Goal: Task Accomplishment & Management: Use online tool/utility

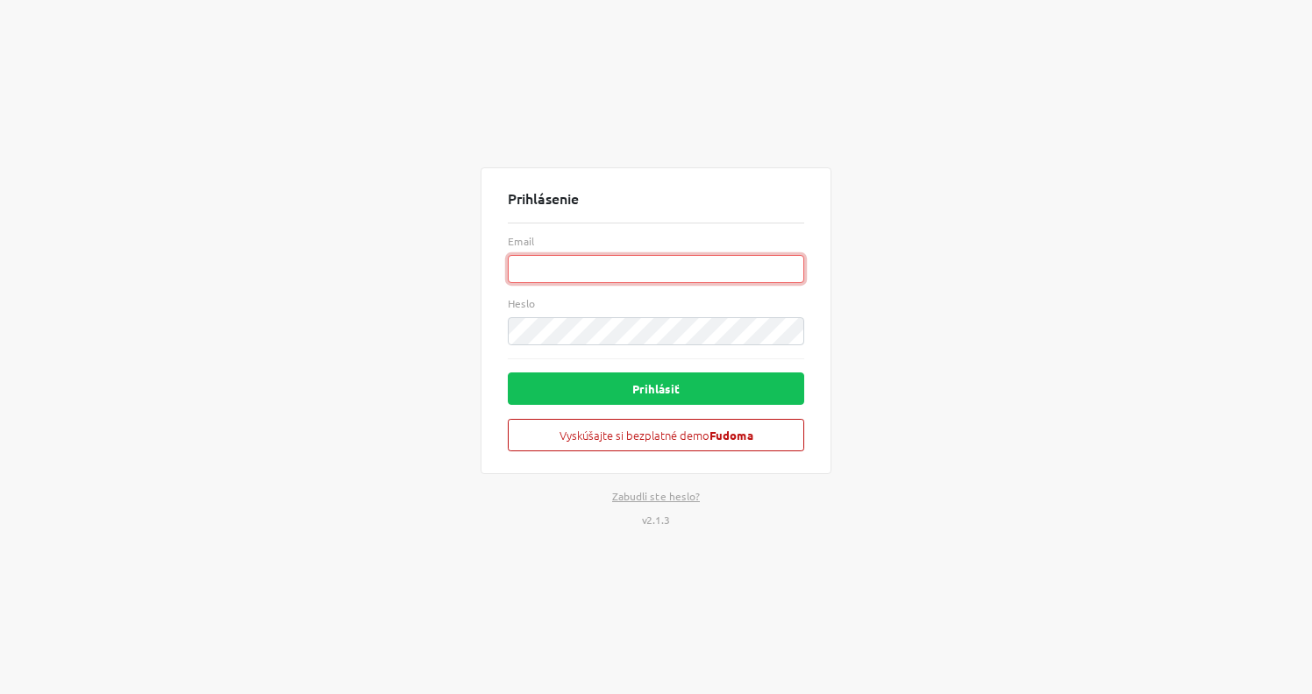
click at [536, 260] on input "Email" at bounding box center [656, 269] width 296 height 28
paste input "[EMAIL_ADDRESS][PERSON_NAME][DOMAIN_NAME]"
type input "[EMAIL_ADDRESS][PERSON_NAME][DOMAIN_NAME]"
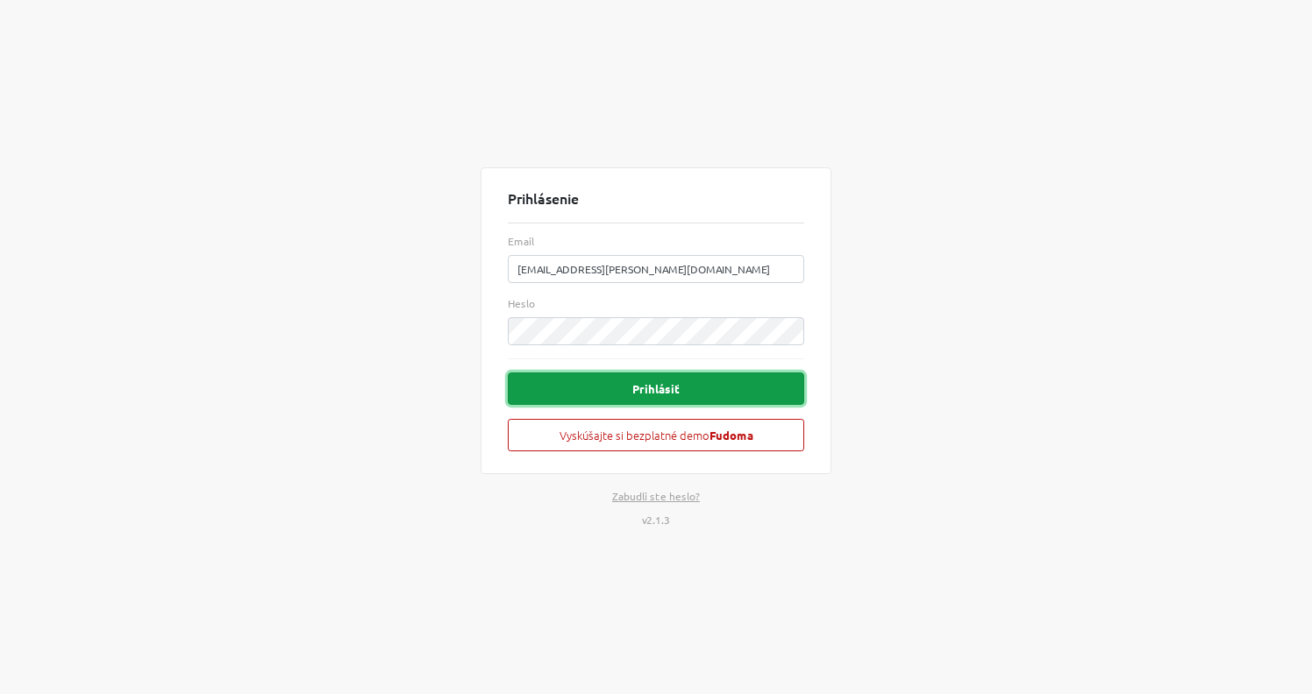
click at [649, 387] on button "Prihlásiť" at bounding box center [656, 389] width 296 height 32
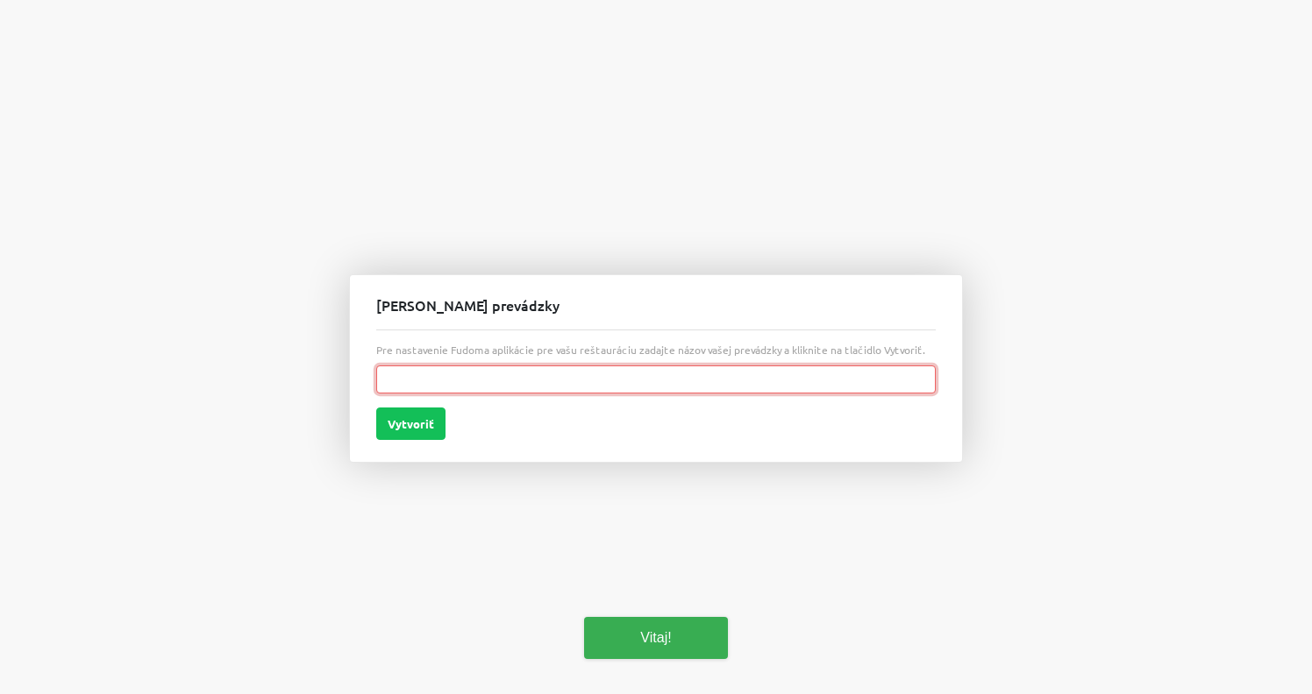
click at [751, 382] on input "text" at bounding box center [655, 380] width 559 height 28
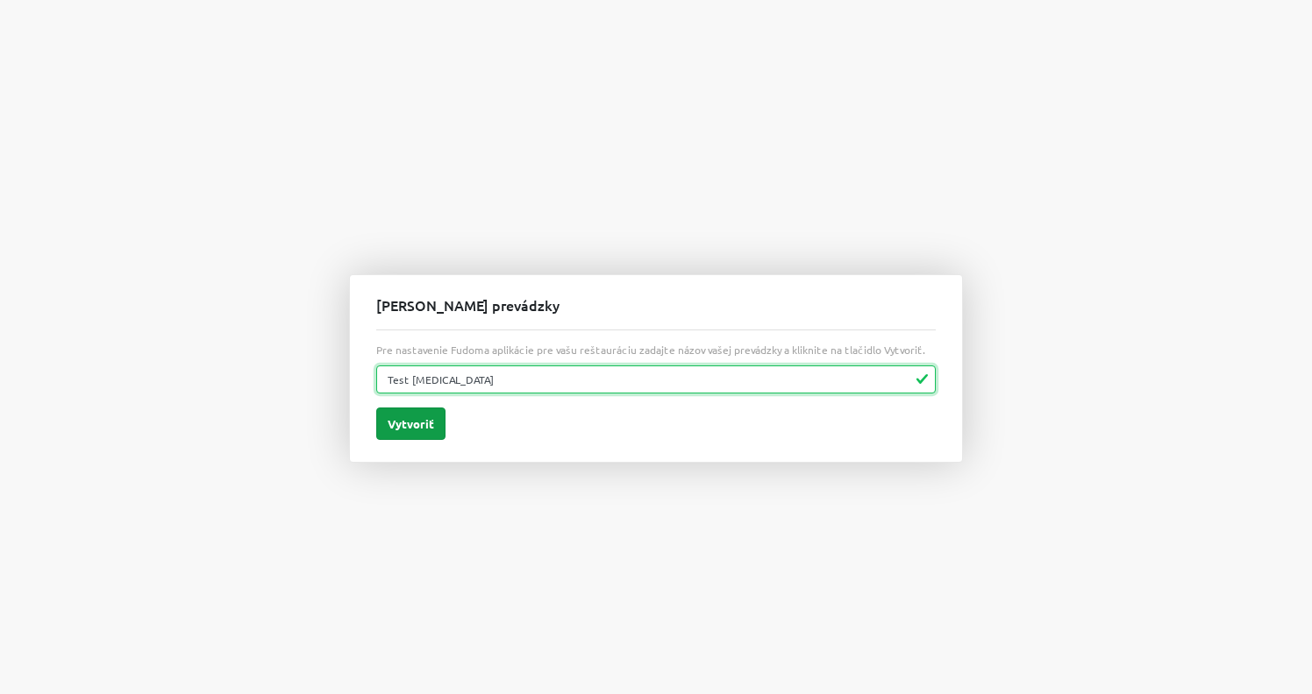
type input "Test [MEDICAL_DATA]"
click at [427, 425] on button "Vytvoriť" at bounding box center [410, 424] width 69 height 32
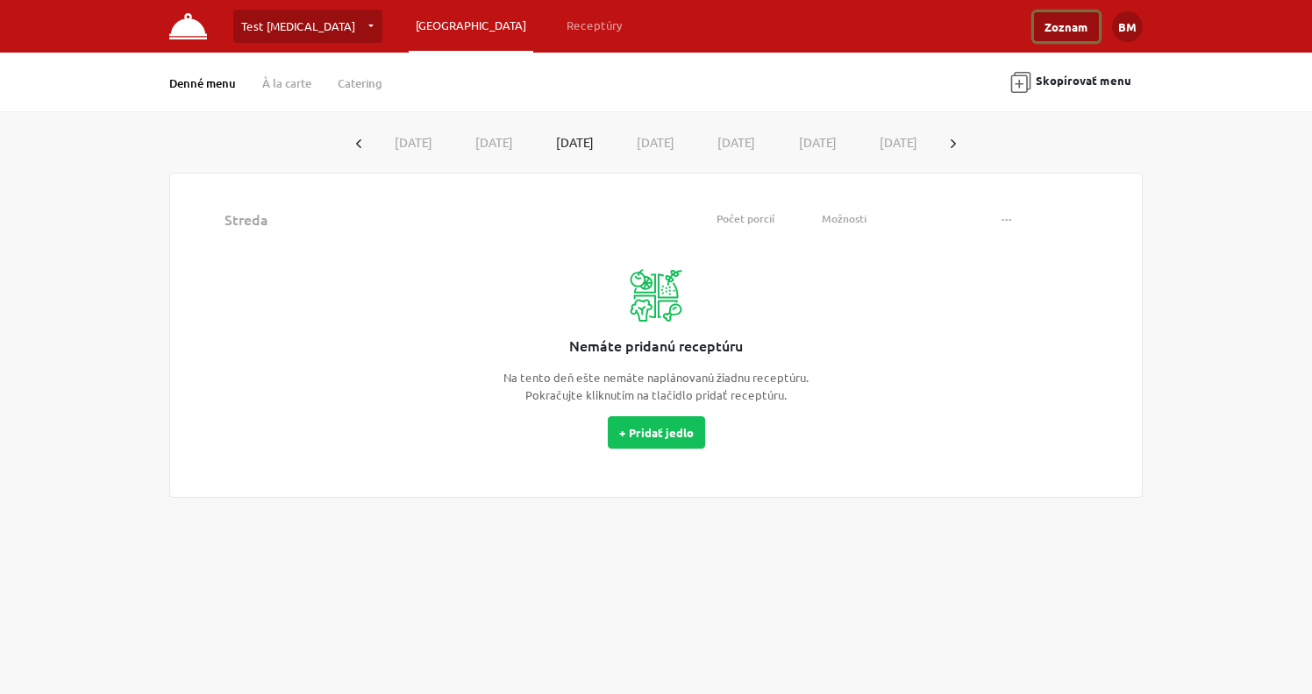
click at [1070, 25] on link "Zoznam" at bounding box center [1066, 26] width 65 height 29
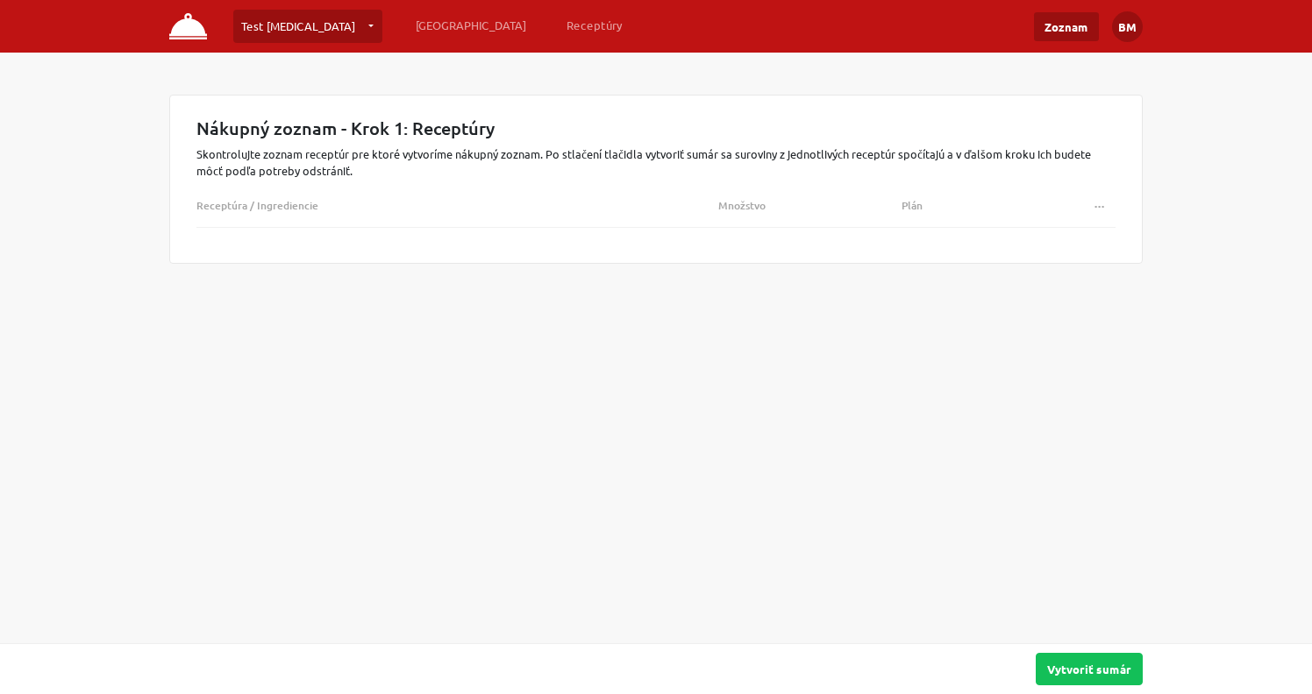
click at [189, 45] on nav "Test [MEDICAL_DATA] Test [MEDICAL_DATA] … Vytvoriť novú prevádzku Plánovanie Re…" at bounding box center [656, 26] width 1312 height 53
click at [190, 27] on img at bounding box center [188, 26] width 38 height 26
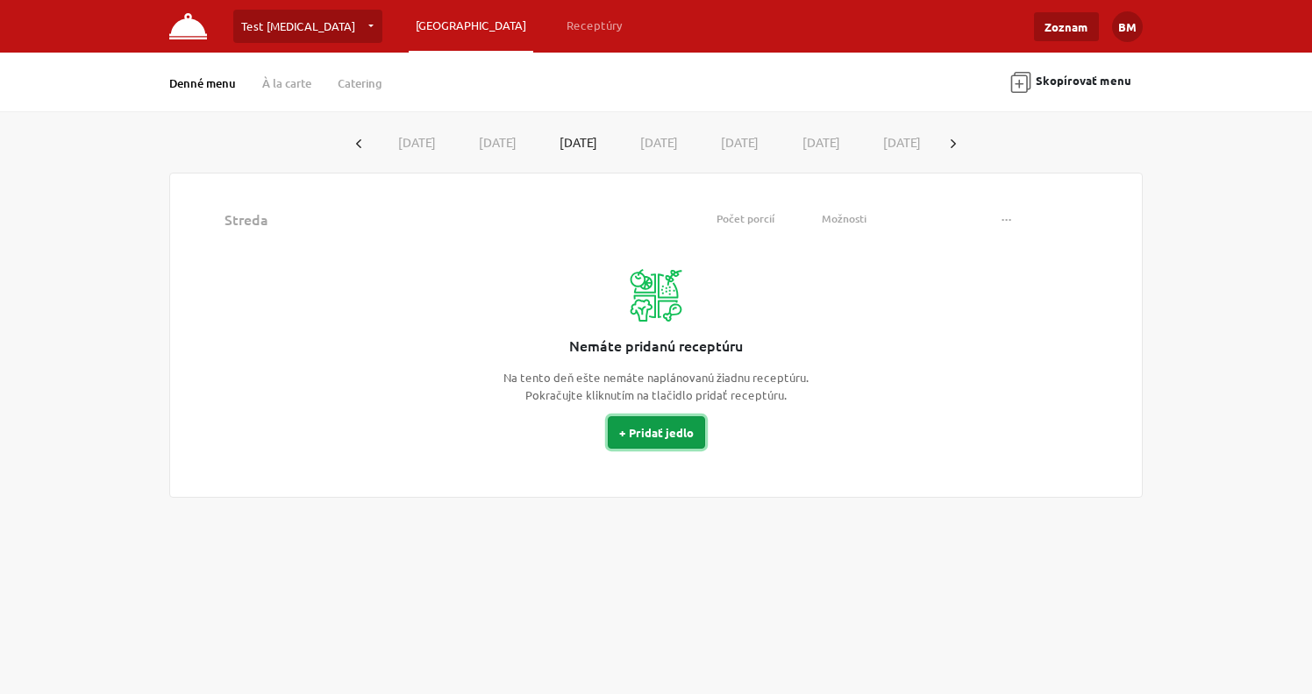
click at [642, 434] on button "+ Pridať jedlo" at bounding box center [656, 432] width 97 height 32
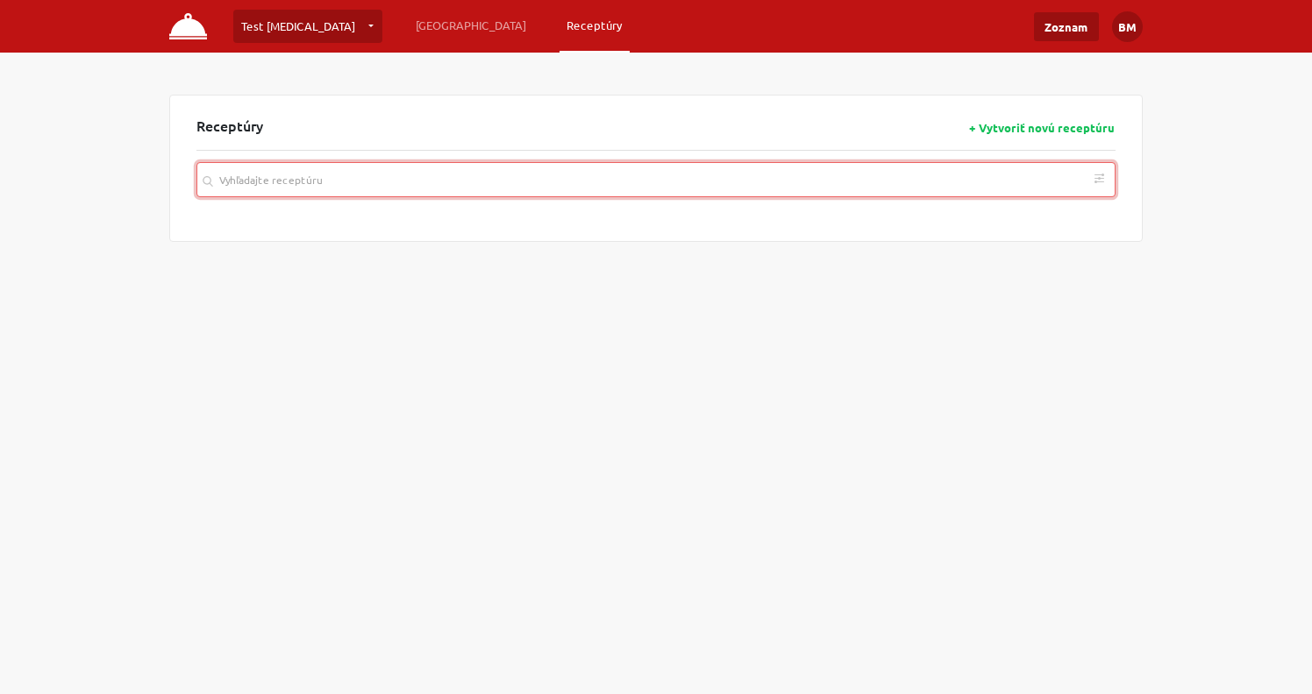
click at [423, 176] on input "search" at bounding box center [655, 179] width 919 height 35
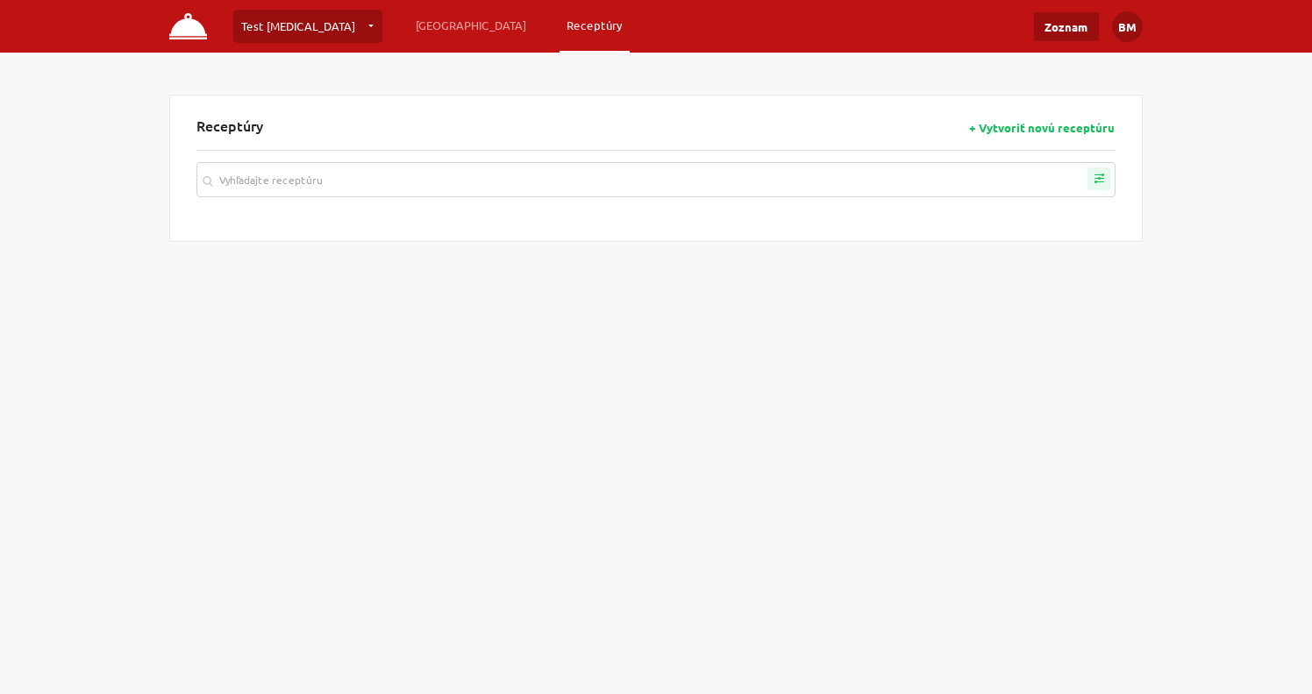
click at [1097, 180] on icon "button" at bounding box center [1098, 178] width 23 height 23
click at [440, 231] on div "Podľa kuchyne" at bounding box center [744, 230] width 715 height 30
click at [450, 218] on strong "Podľa kuchyne" at bounding box center [443, 222] width 85 height 16
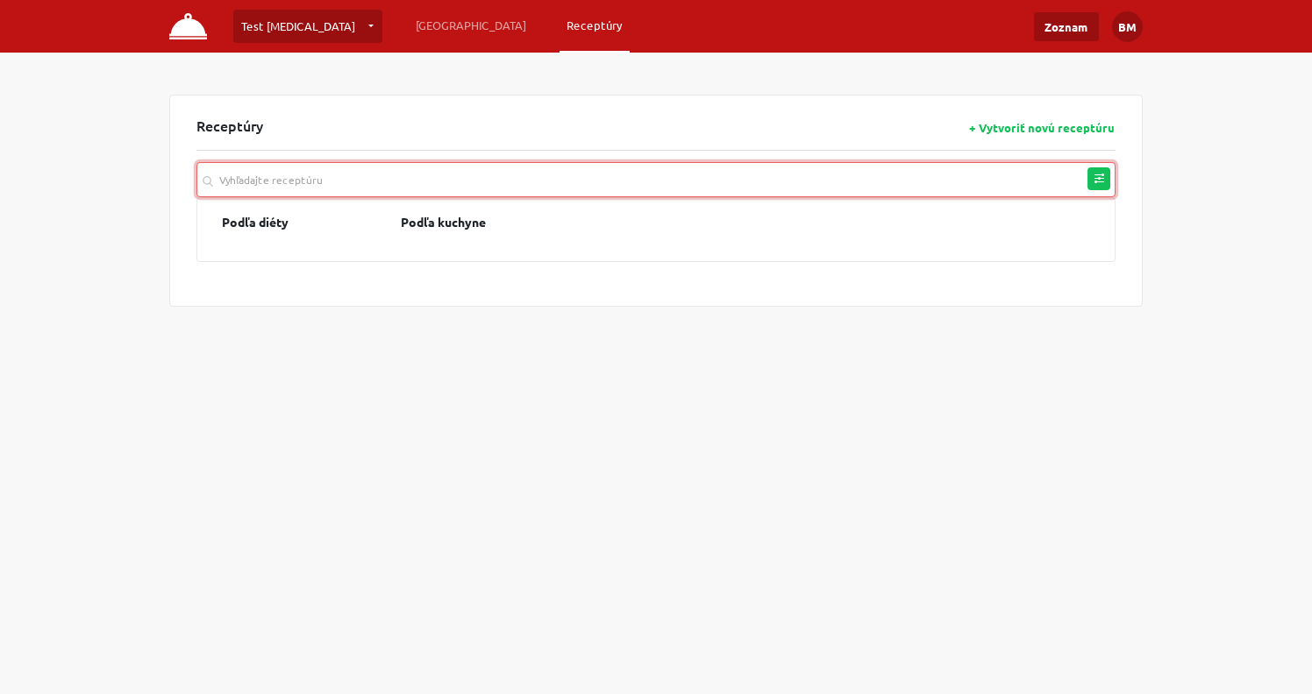
click at [309, 185] on input "search" at bounding box center [655, 179] width 919 height 35
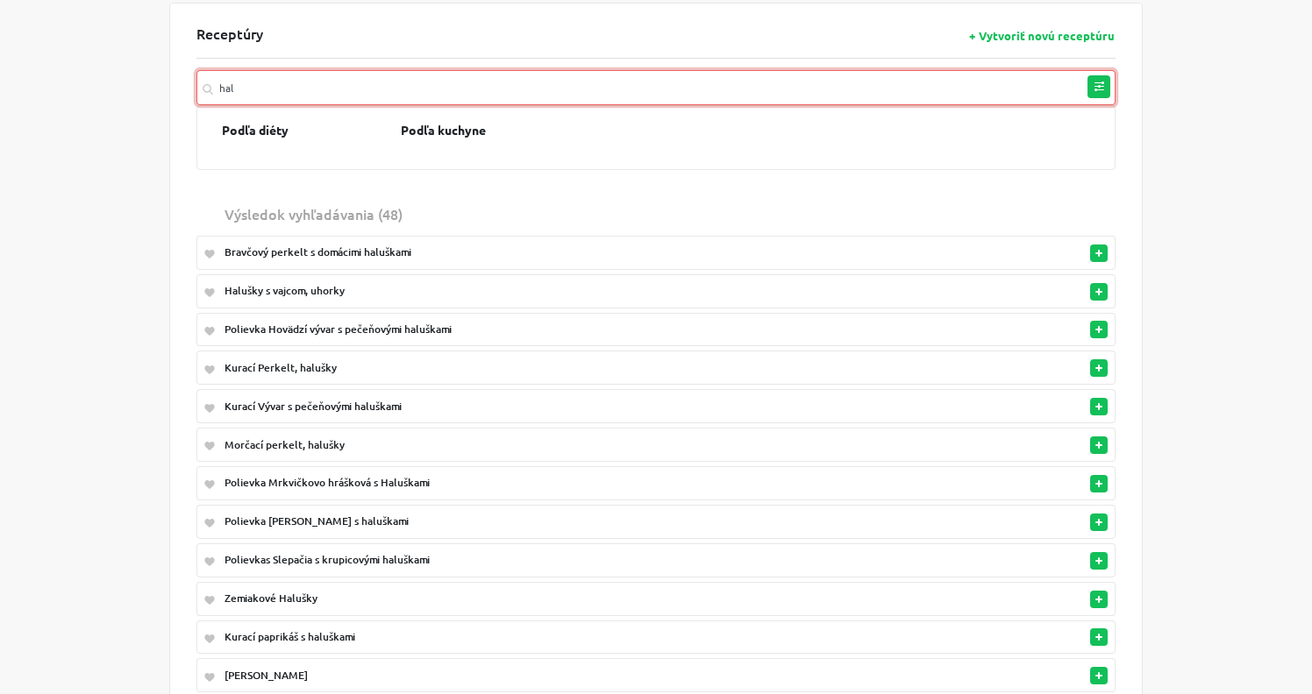
scroll to position [101, 0]
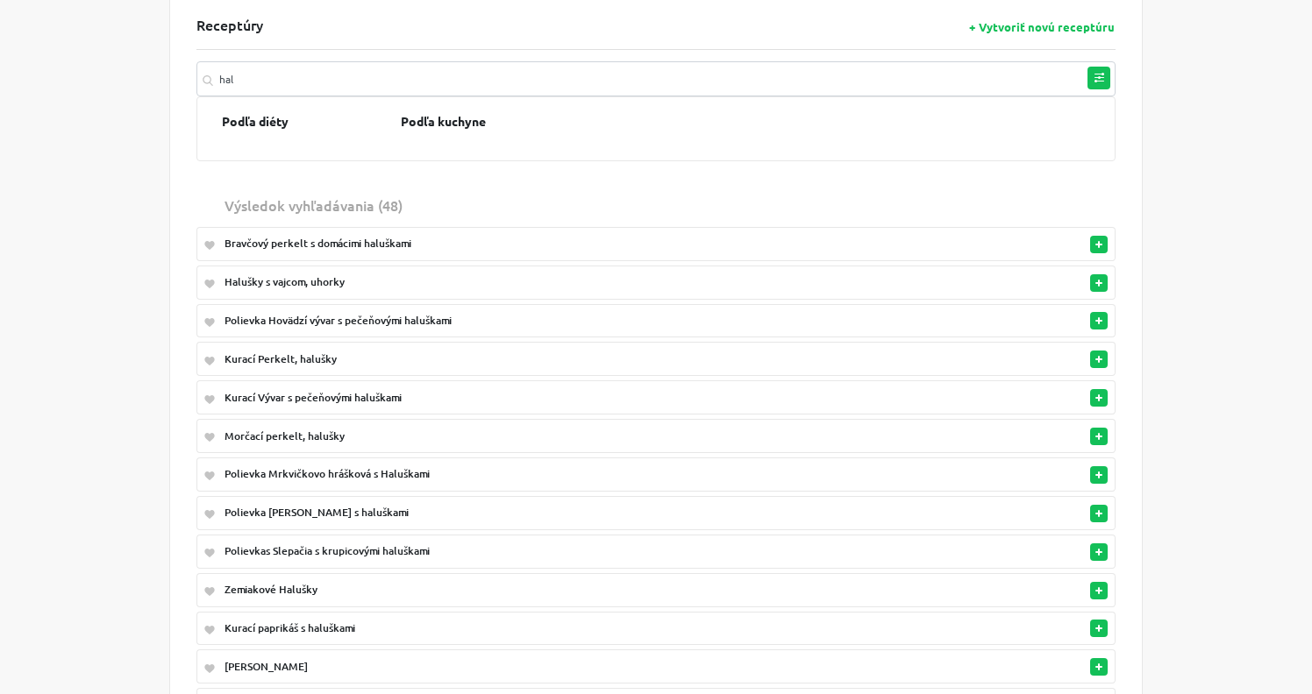
click at [437, 323] on div "Polievka Hovädzí vývar s pečeňovými haluškami" at bounding box center [584, 321] width 721 height 16
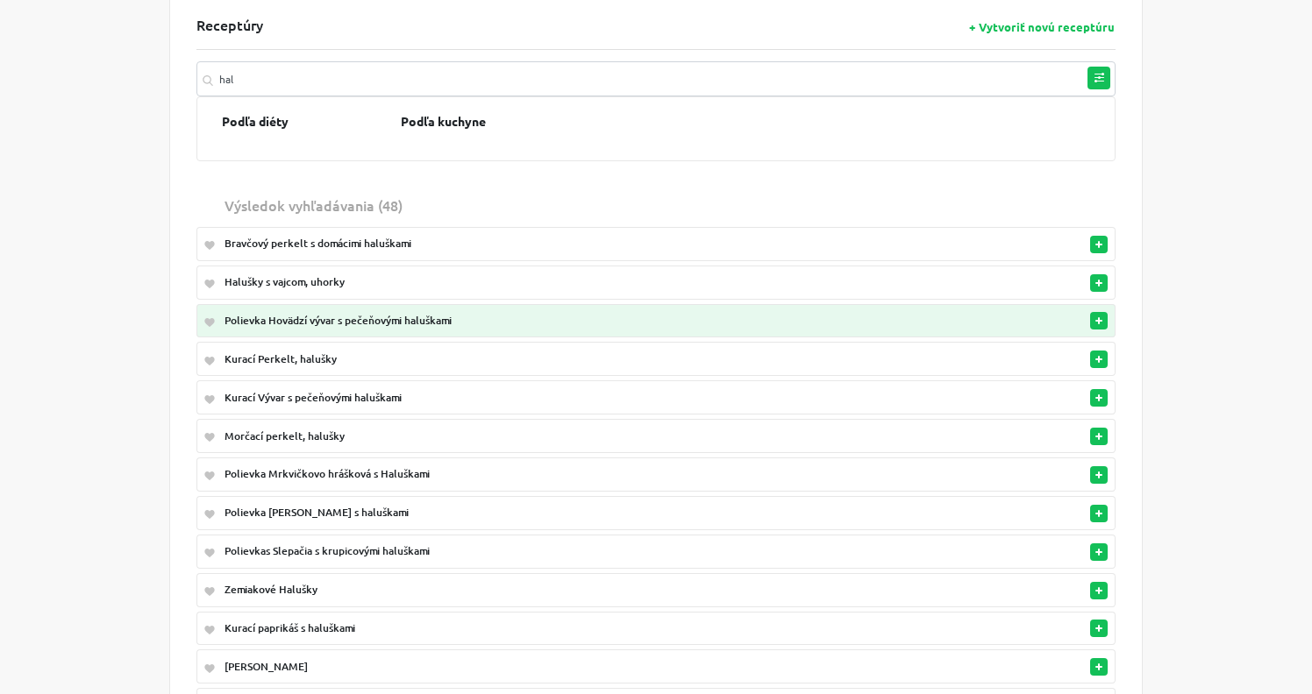
click at [1099, 319] on rect "button" at bounding box center [1099, 320] width 2 height 7
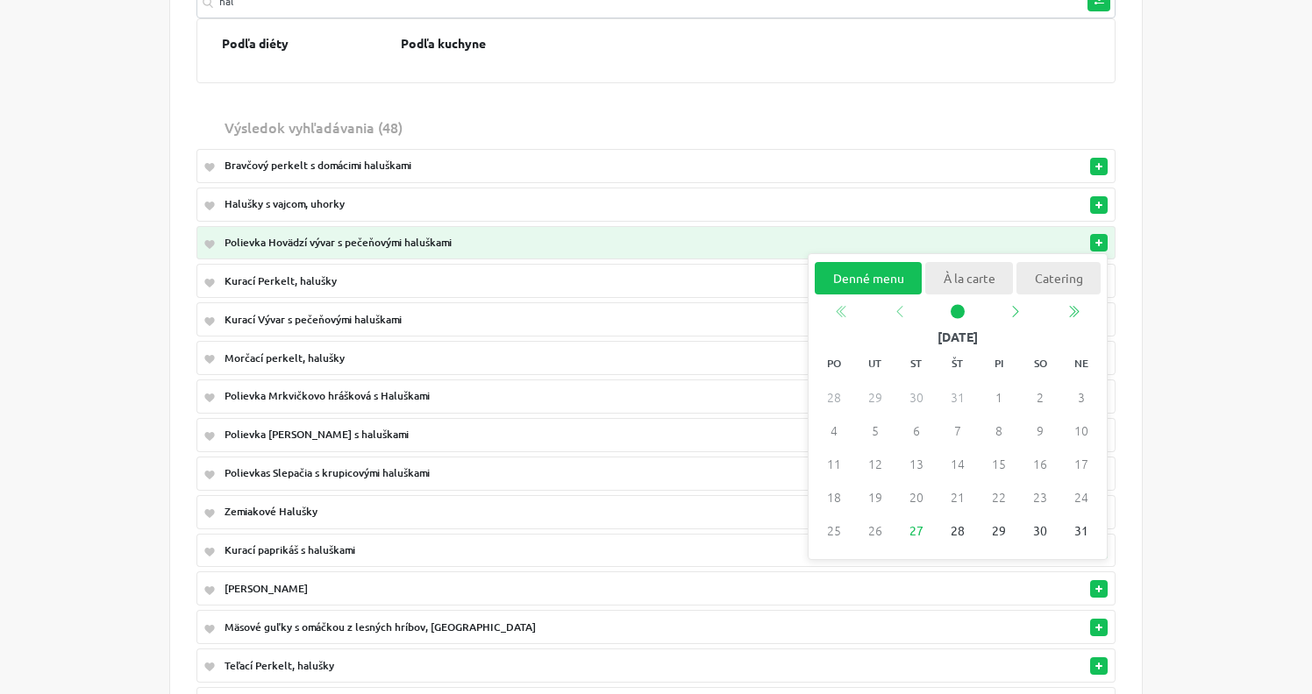
scroll to position [177, 0]
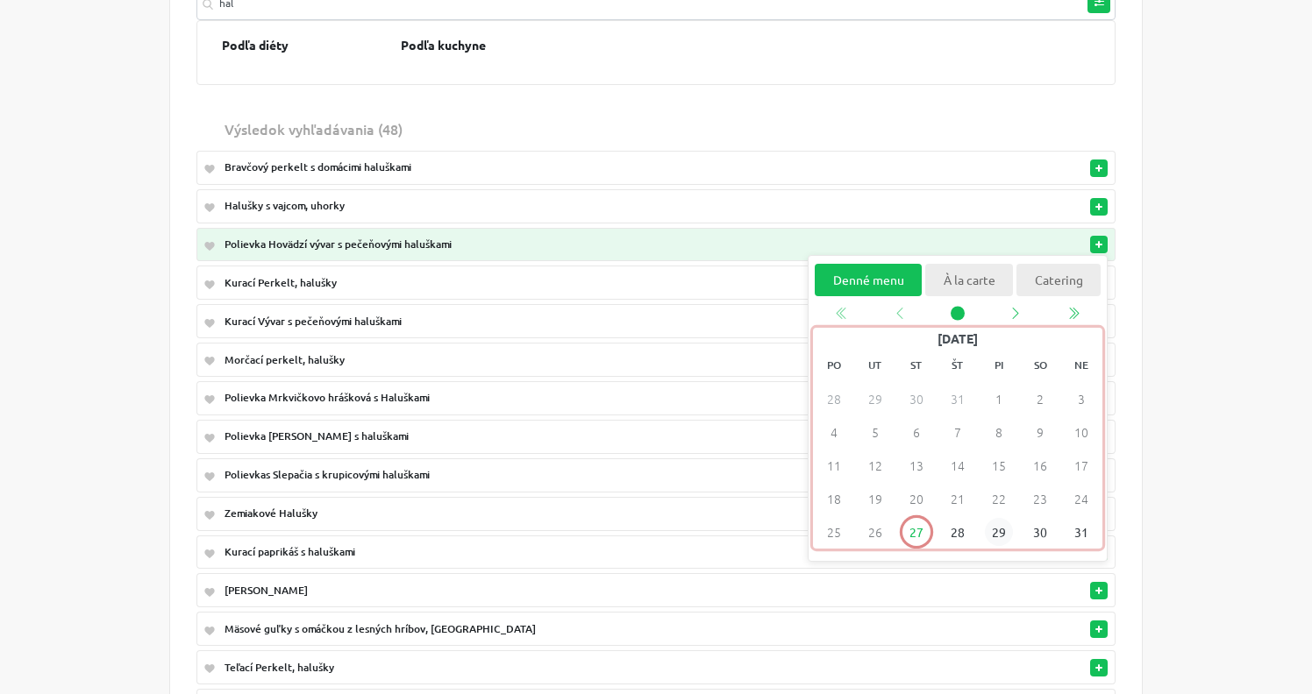
click at [1002, 533] on span "29" at bounding box center [999, 533] width 28 height 28
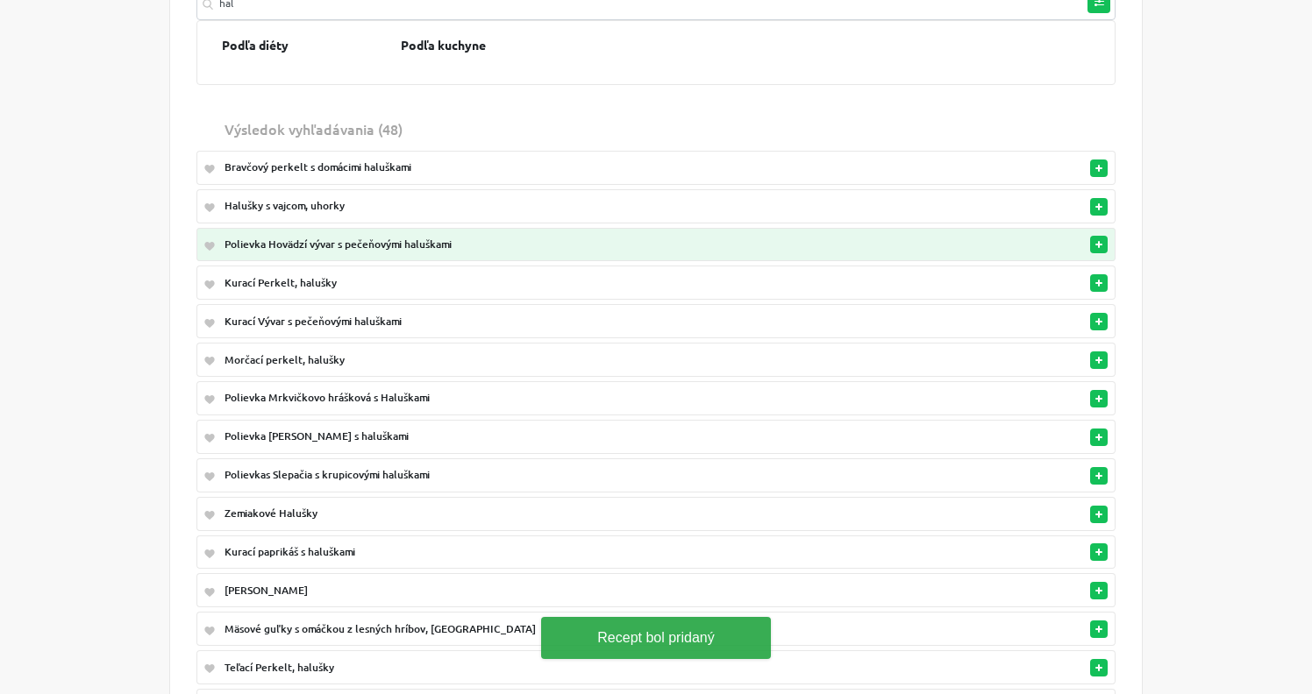
click at [1099, 590] on rect "button" at bounding box center [1098, 591] width 7 height 2
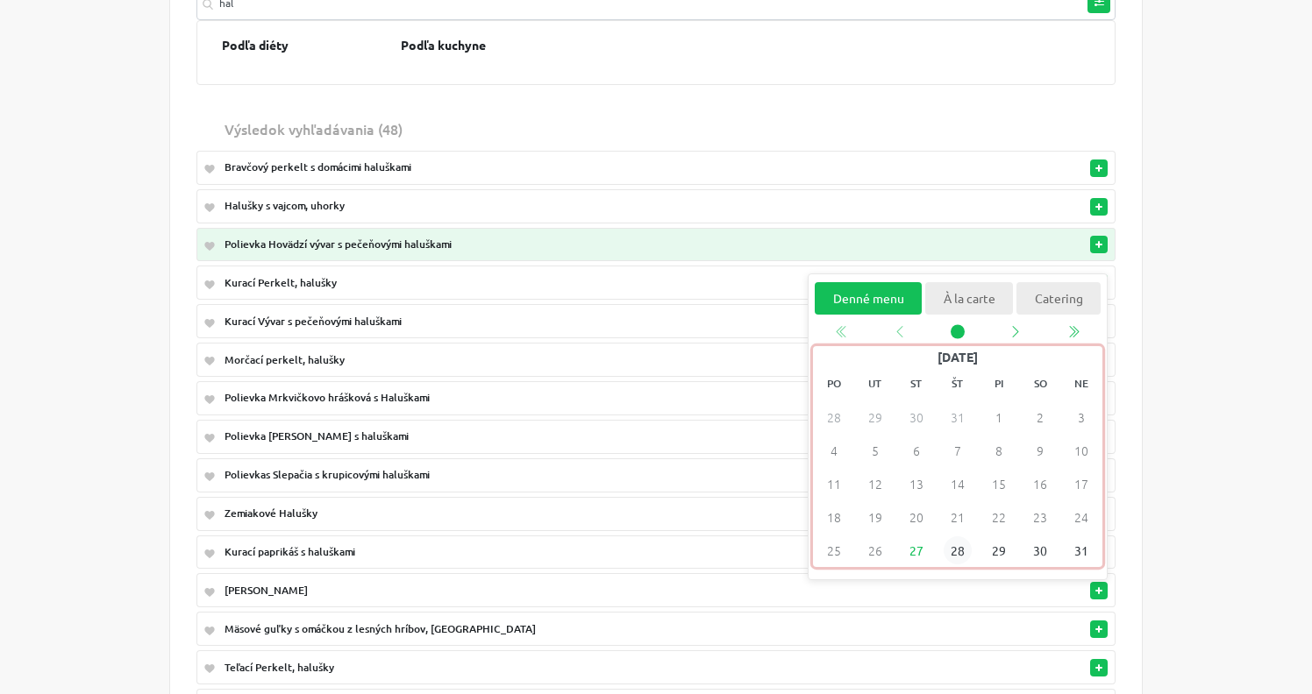
click at [969, 548] on span "28" at bounding box center [957, 551] width 28 height 28
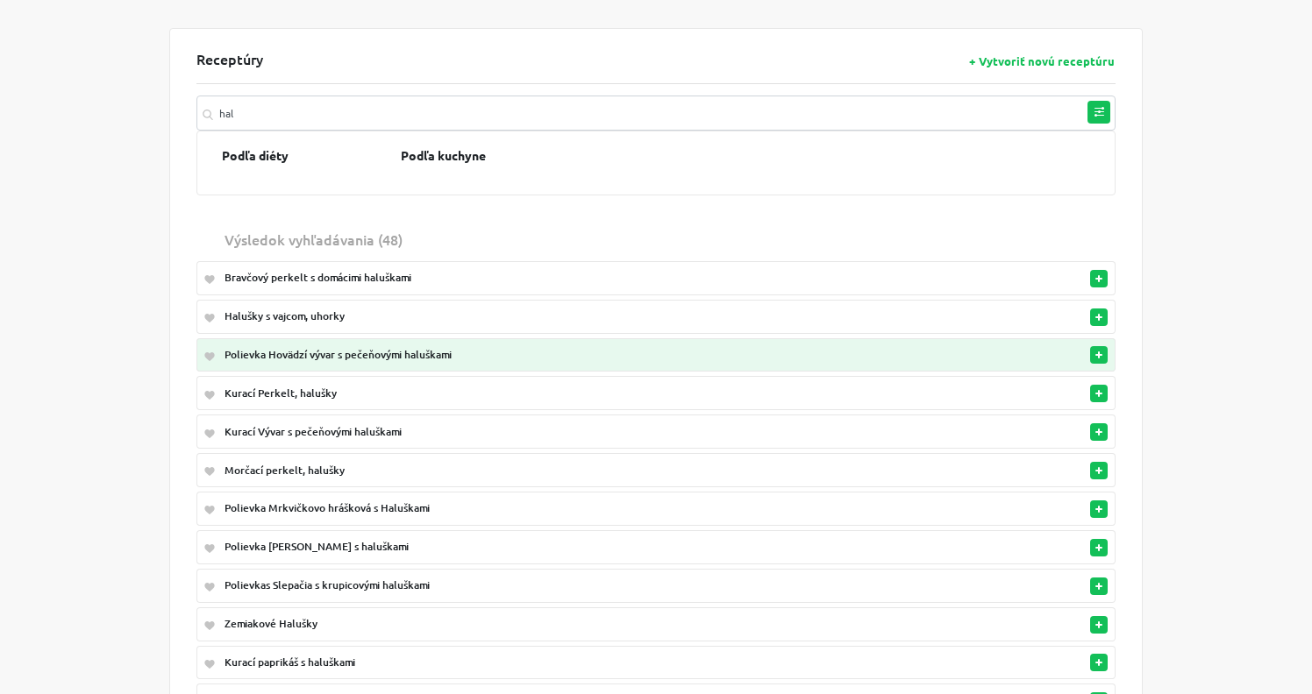
scroll to position [65, 0]
click at [1095, 389] on button "button" at bounding box center [1099, 396] width 18 height 18
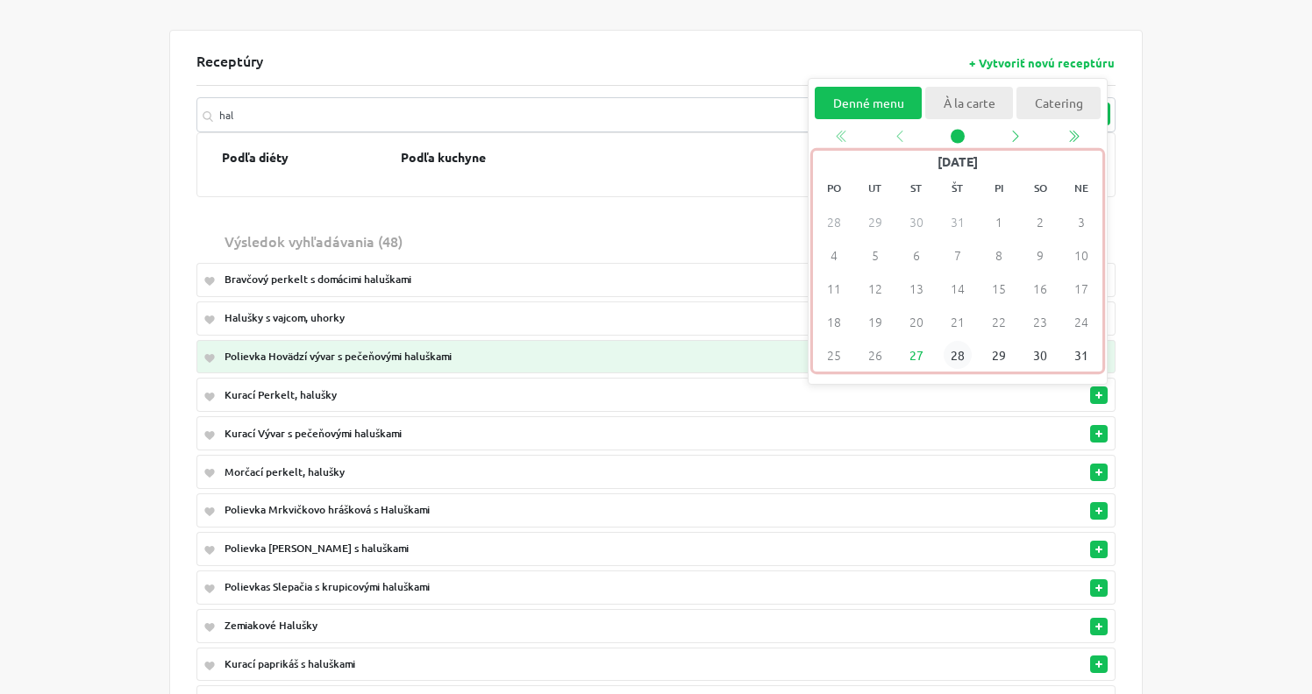
click at [955, 364] on span "28" at bounding box center [957, 356] width 28 height 28
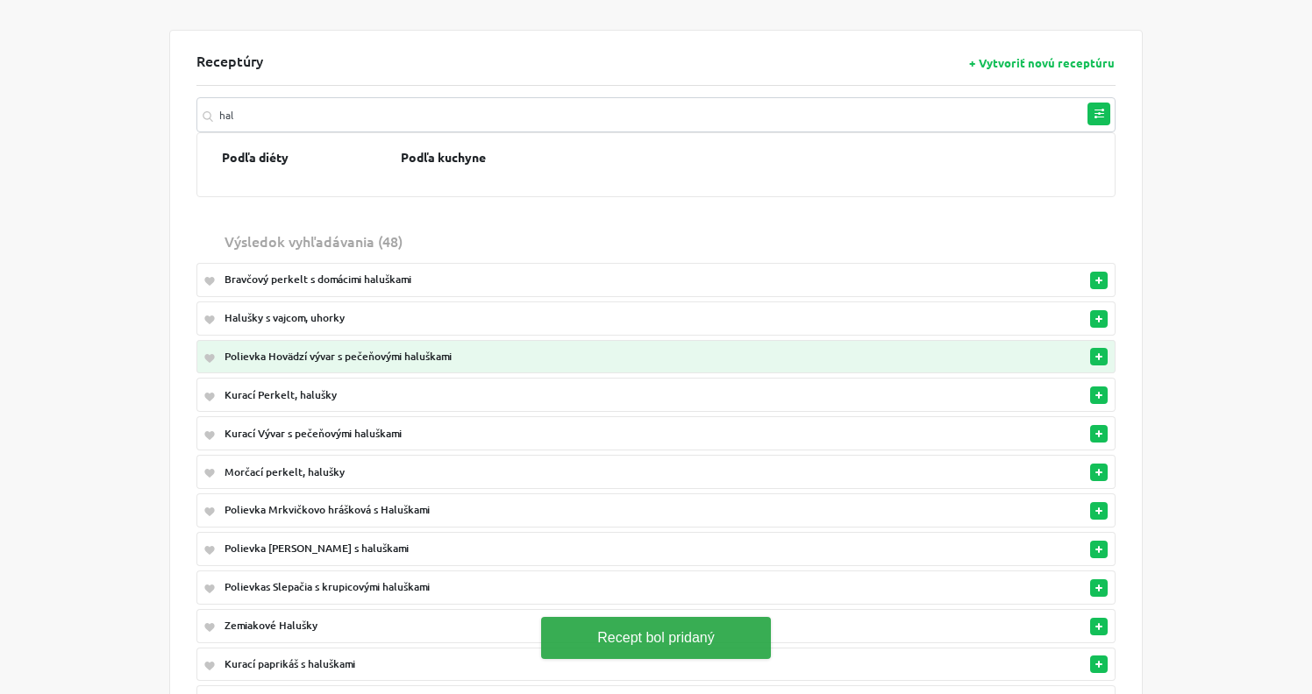
click at [322, 96] on div "Receptúry + Vytvoriť novú receptúru hal Podľa diéty Podľa kuchyne Výsledok vyhľ…" at bounding box center [655, 573] width 919 height 1041
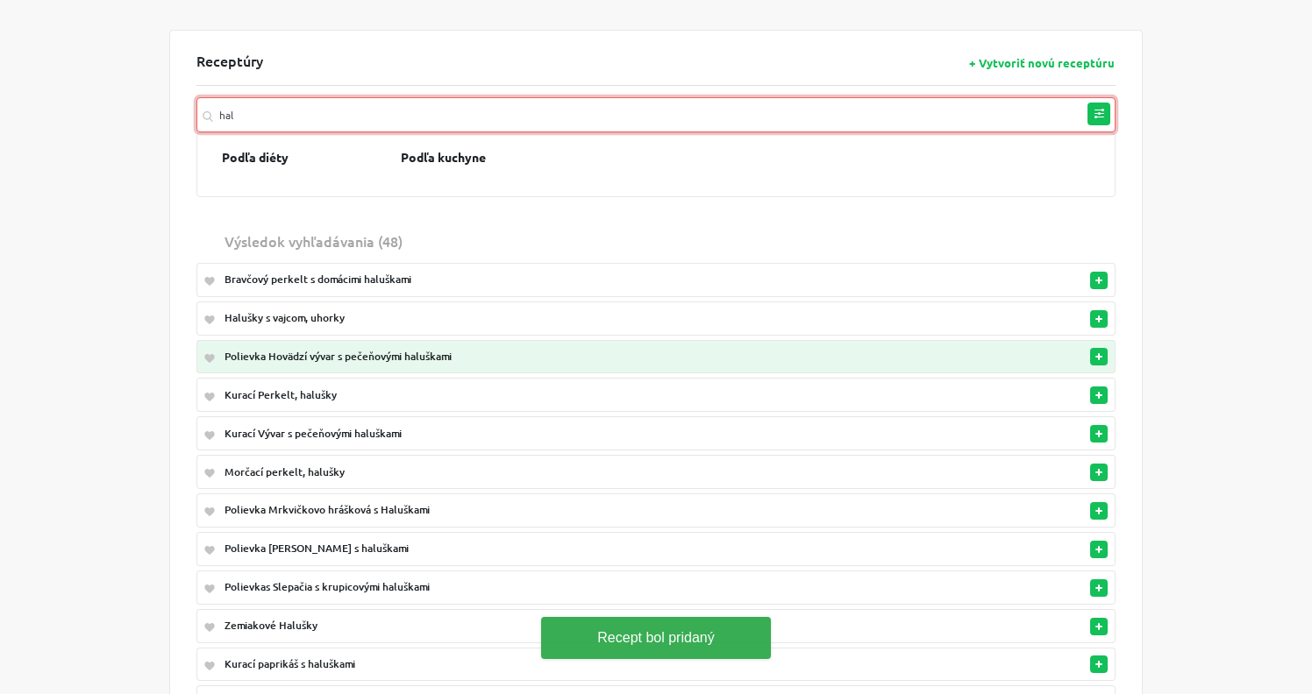
click at [322, 104] on input "hal" at bounding box center [655, 114] width 919 height 35
type input "m"
click at [1006, 120] on input "pir" at bounding box center [655, 114] width 919 height 35
type input "p"
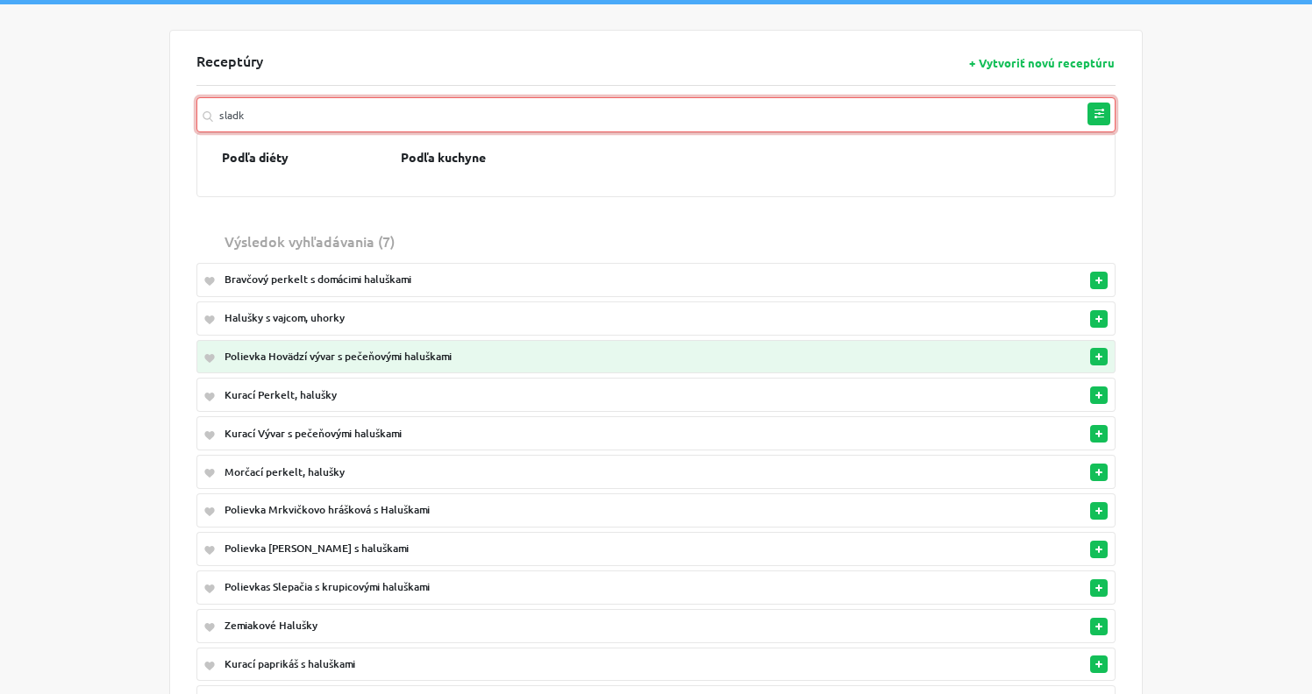
type input "sladk"
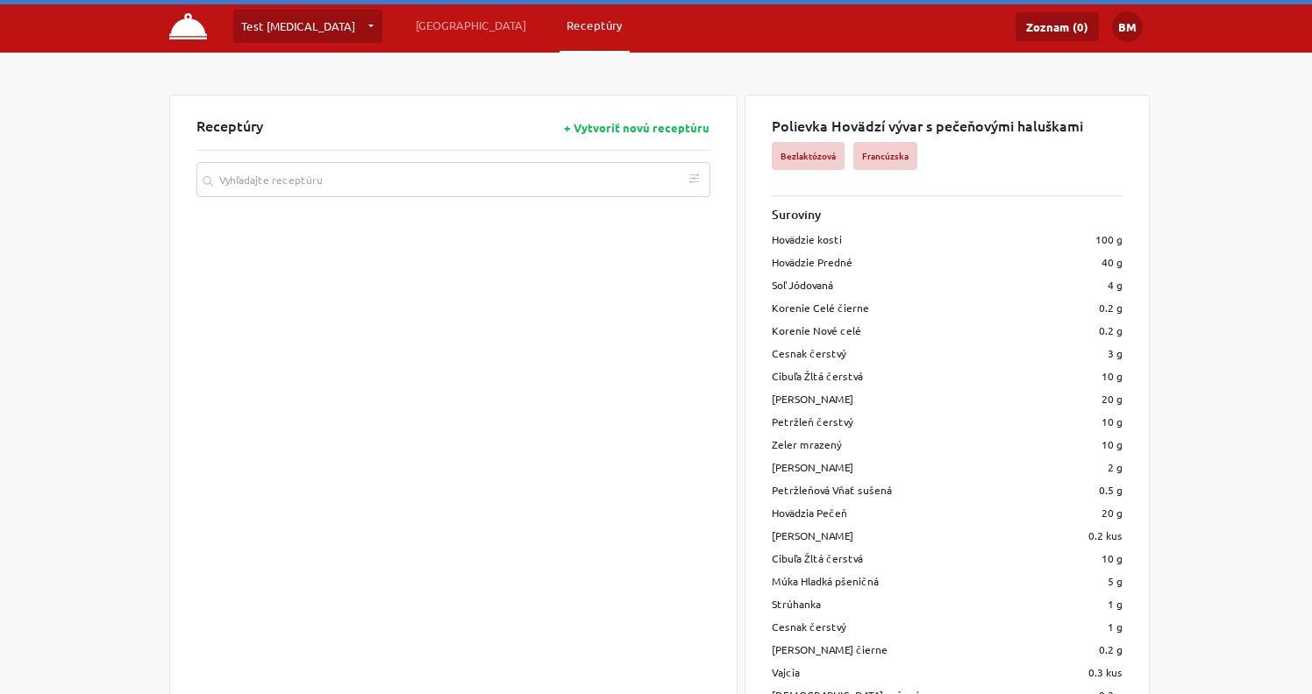
scroll to position [65, 0]
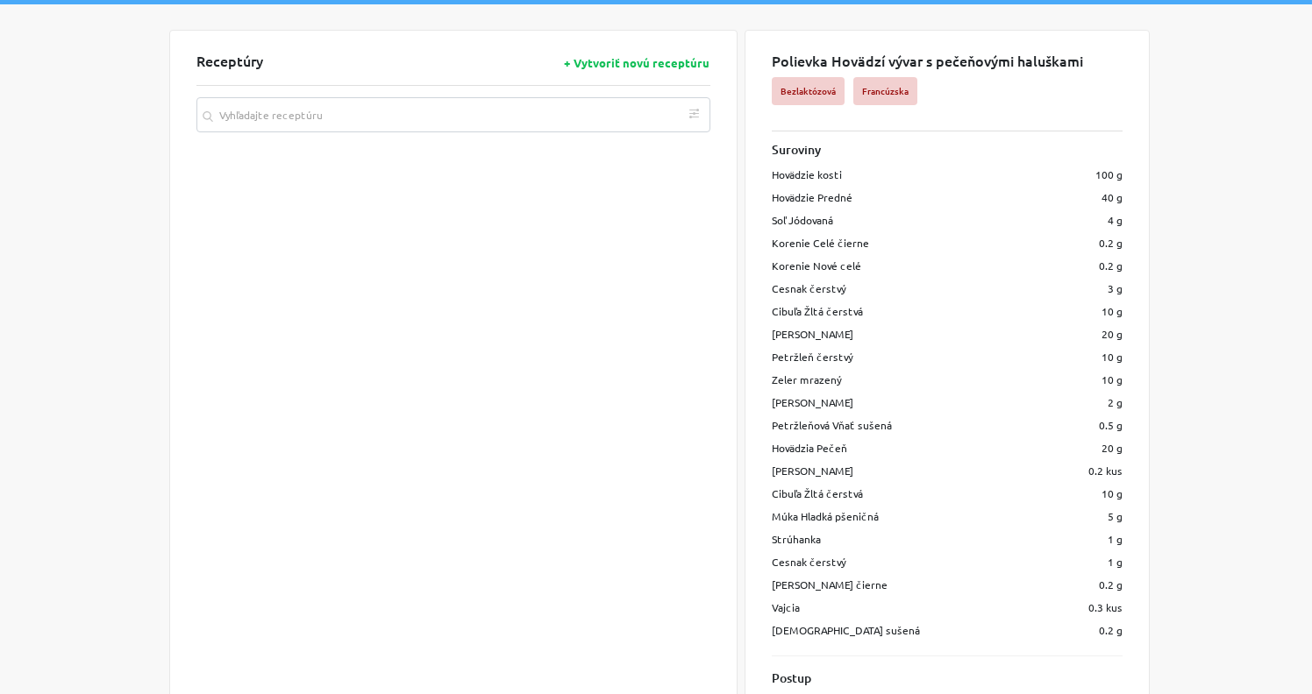
click at [253, 181] on div "Receptúry + Vytvoriť novú receptúru Podľa diéty Bezlaktózová Bezlepková Vegánsk…" at bounding box center [453, 368] width 514 height 631
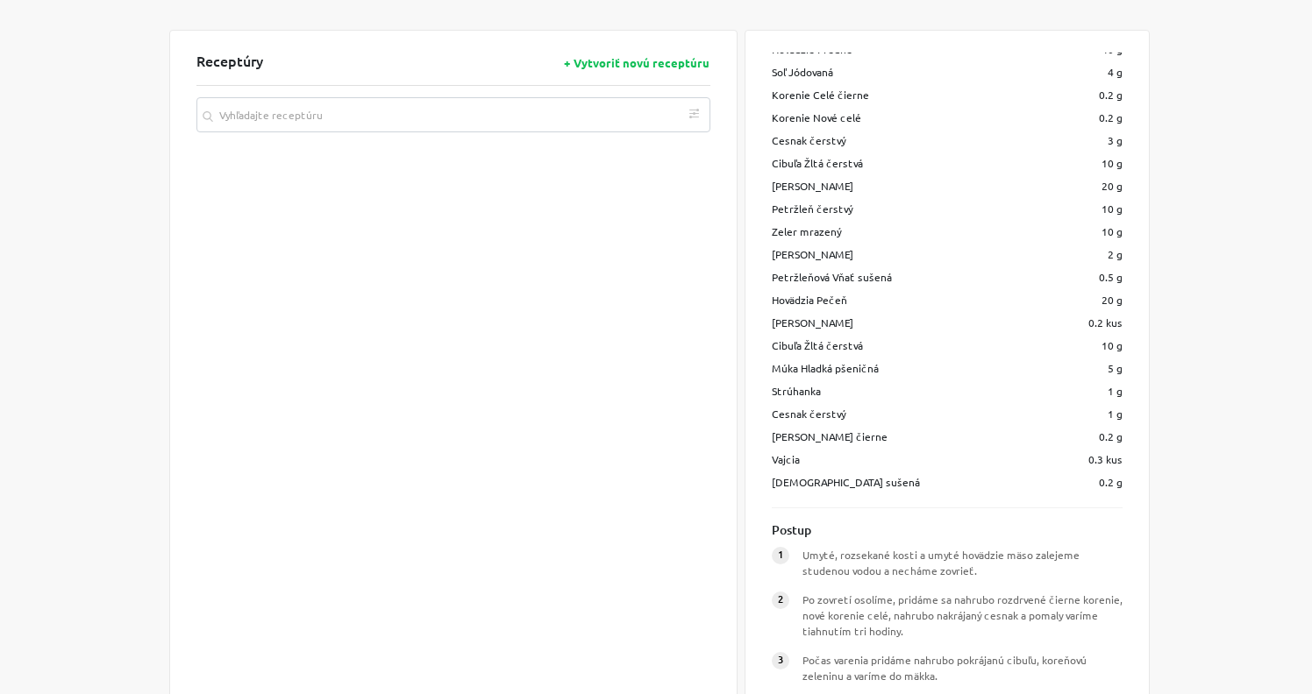
scroll to position [0, 0]
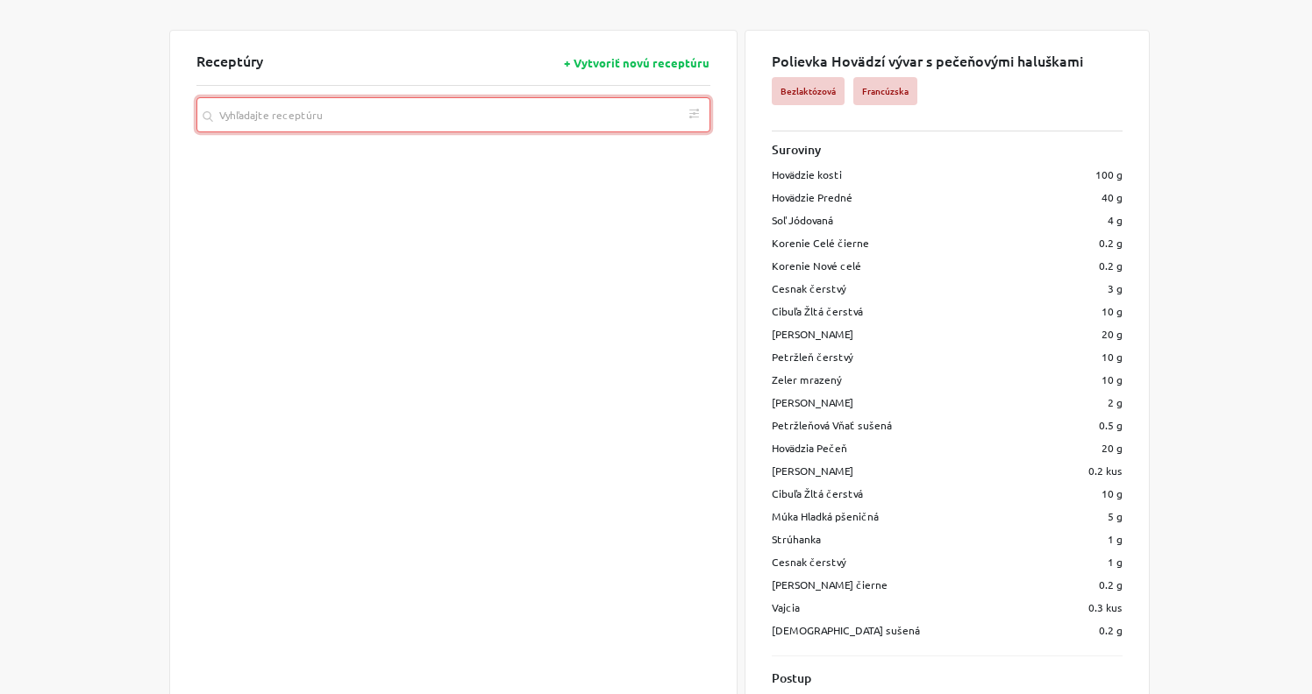
click at [459, 116] on input "search" at bounding box center [453, 114] width 514 height 35
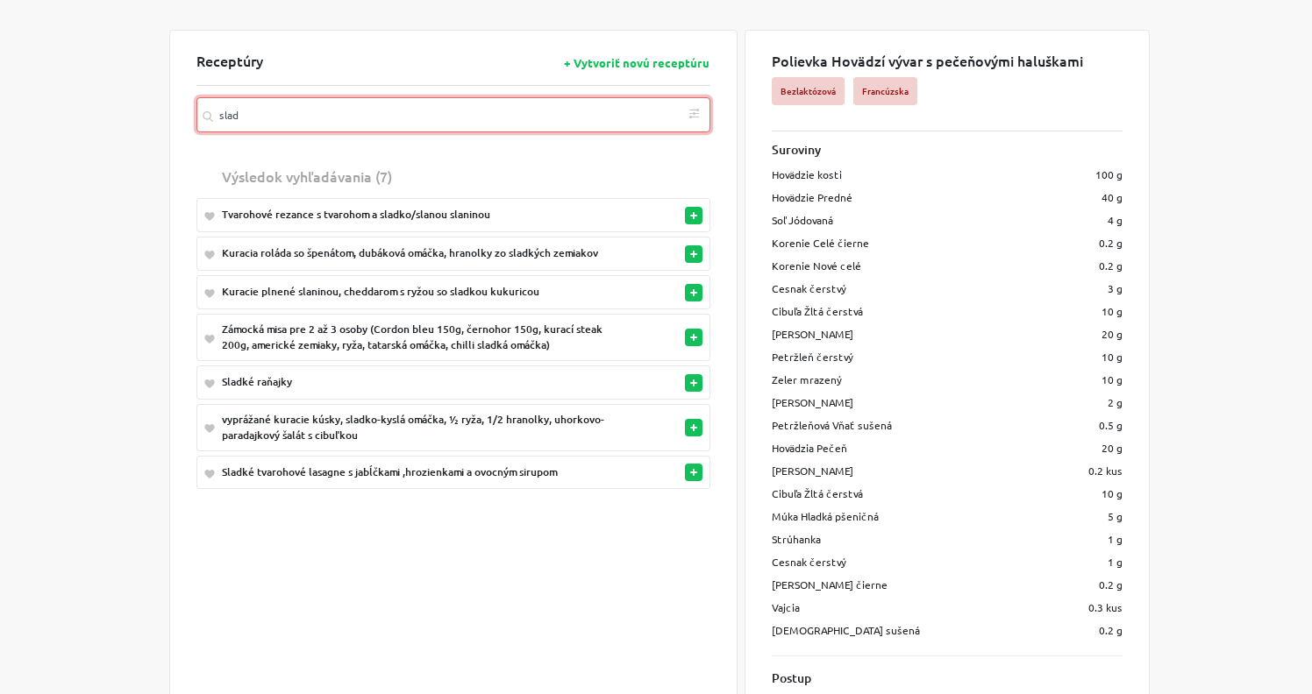
click at [693, 477] on button "button" at bounding box center [694, 473] width 18 height 18
type input "slad"
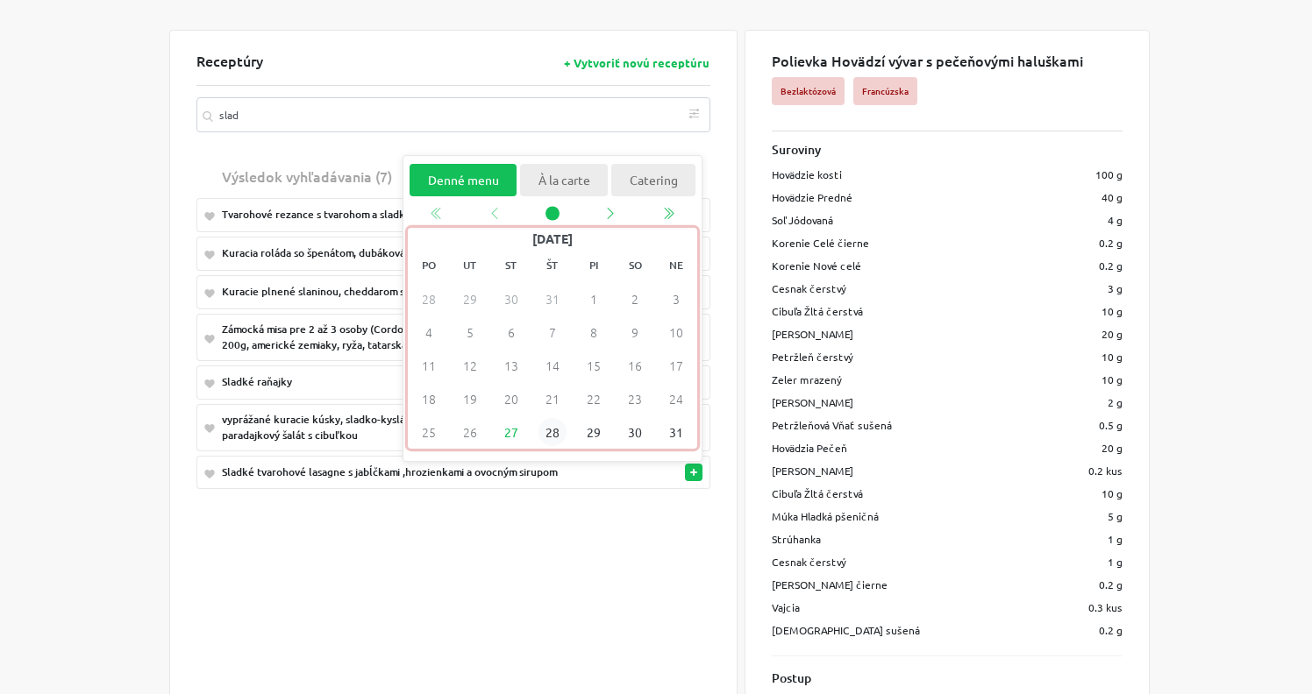
click at [551, 435] on span "28" at bounding box center [551, 433] width 28 height 28
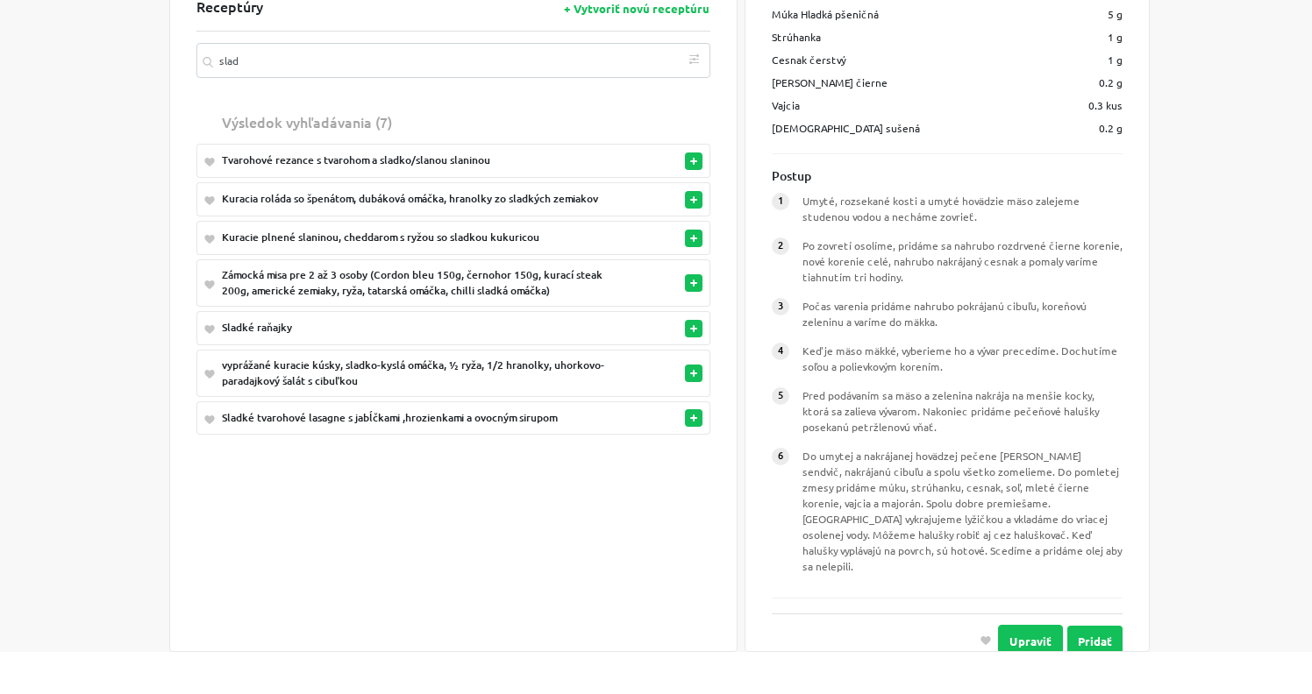
scroll to position [449, 0]
click at [698, 281] on button "button" at bounding box center [694, 283] width 18 height 18
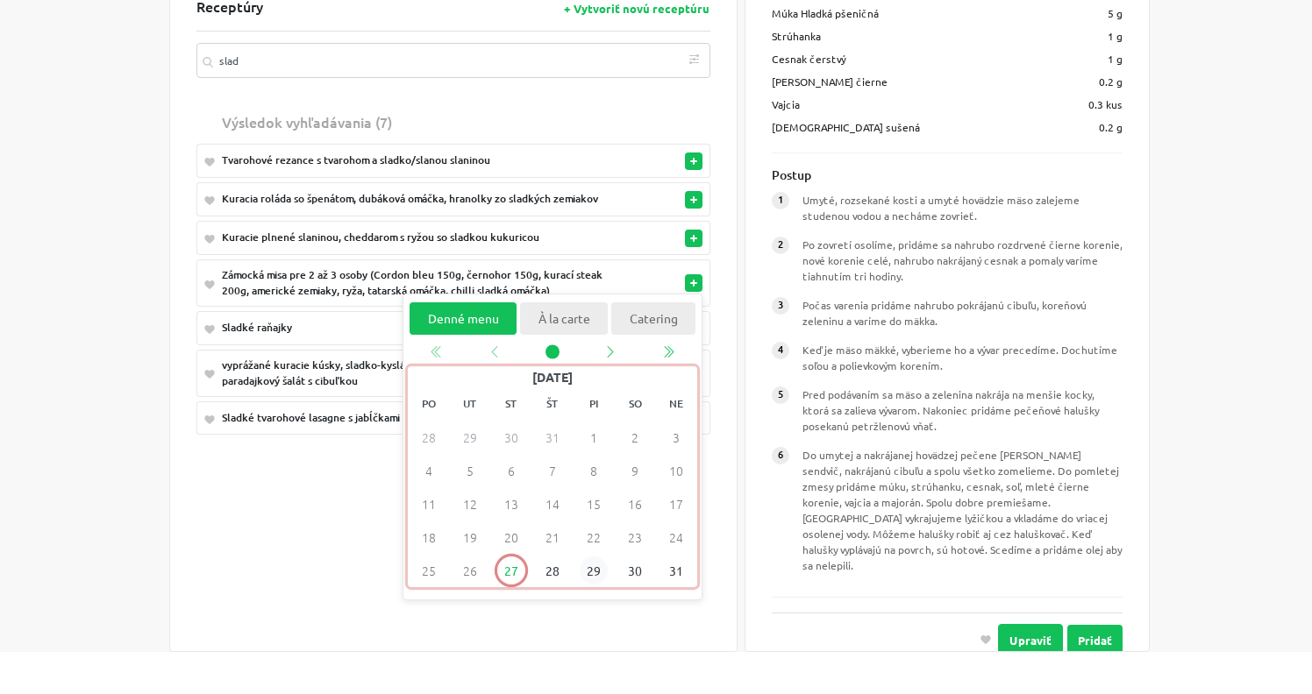
click at [601, 571] on span "29" at bounding box center [593, 571] width 28 height 28
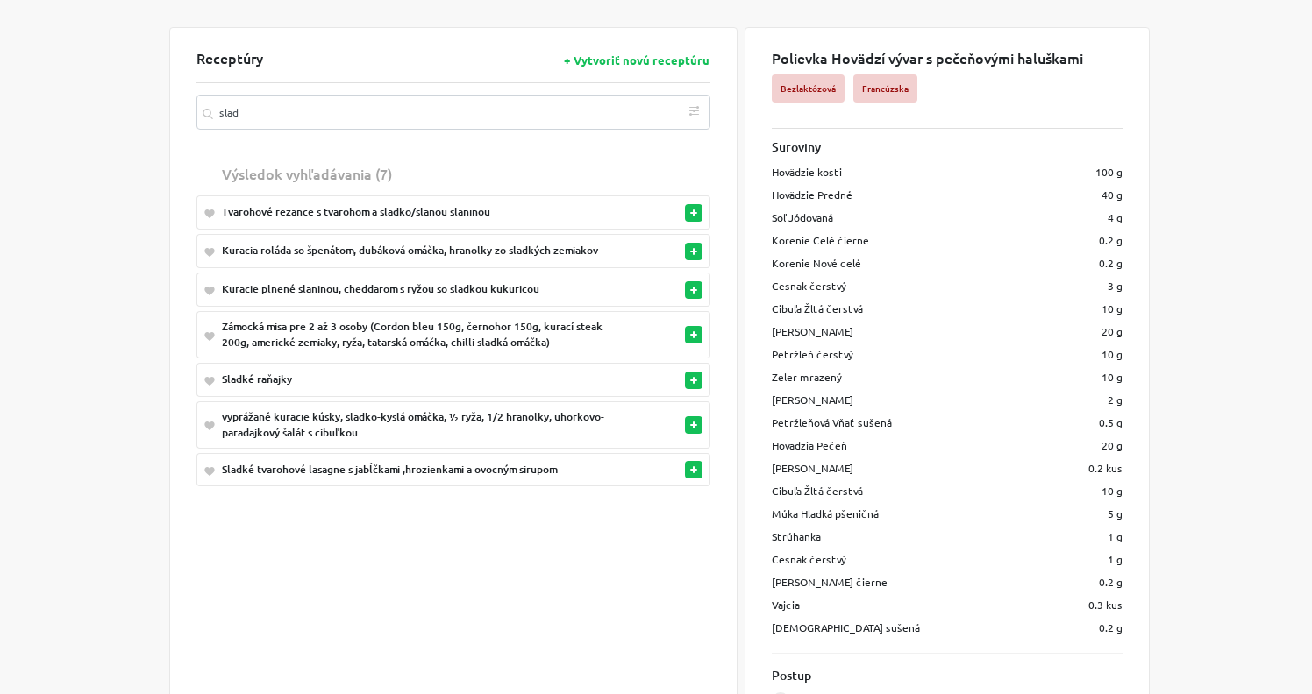
scroll to position [0, 0]
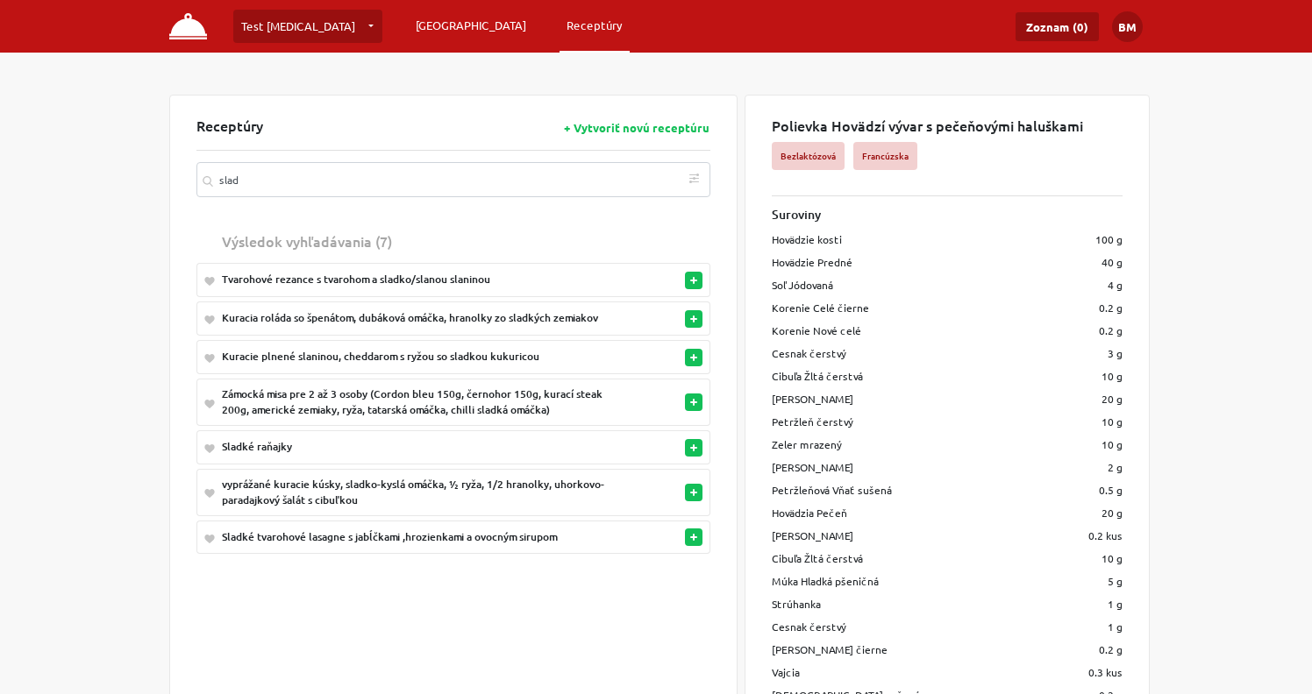
click at [409, 25] on link "[GEOGRAPHIC_DATA]" at bounding box center [471, 26] width 124 height 32
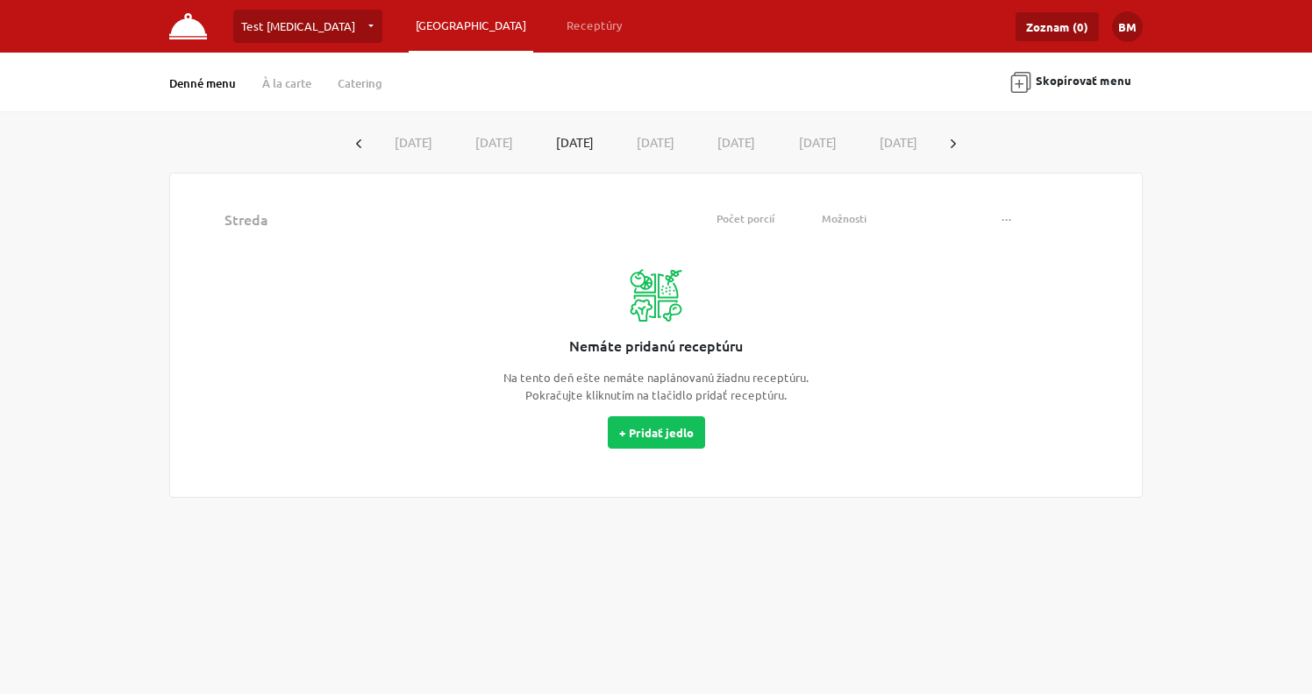
click at [648, 152] on button "[DATE]" at bounding box center [656, 142] width 82 height 32
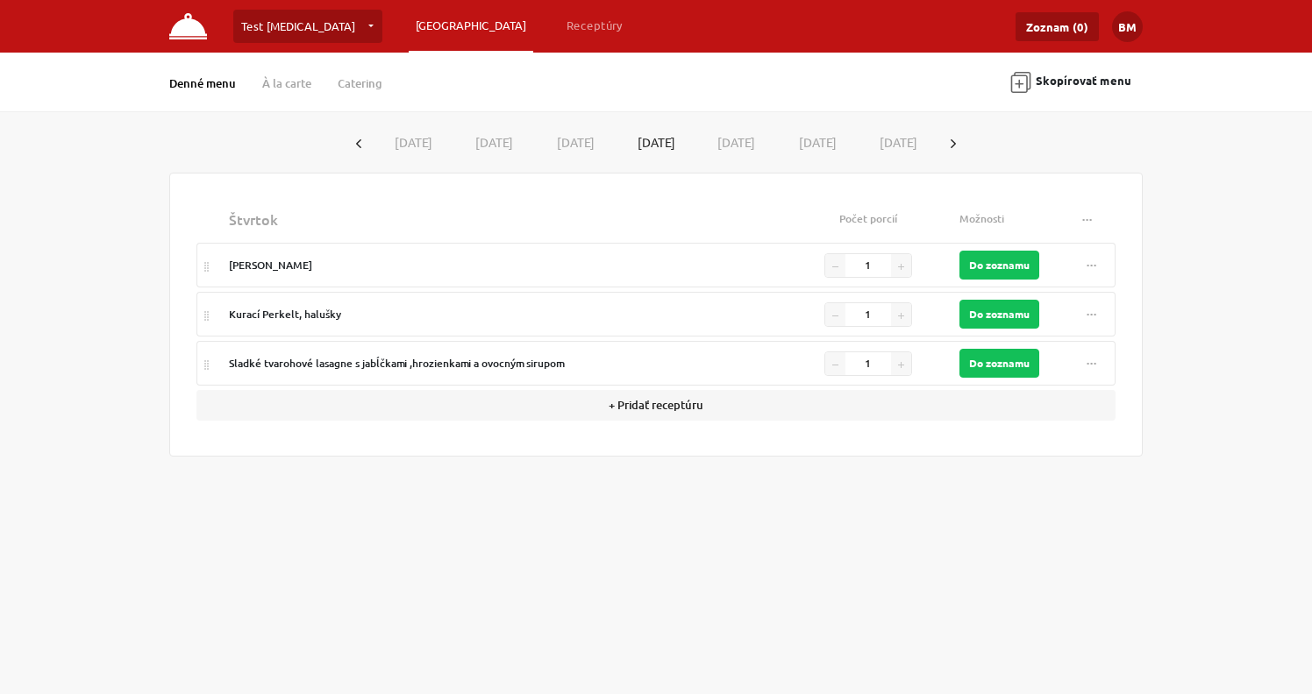
click at [287, 28] on link "Test [MEDICAL_DATA]" at bounding box center [307, 26] width 149 height 33
click at [373, 75] on button "…" at bounding box center [389, 73] width 32 height 27
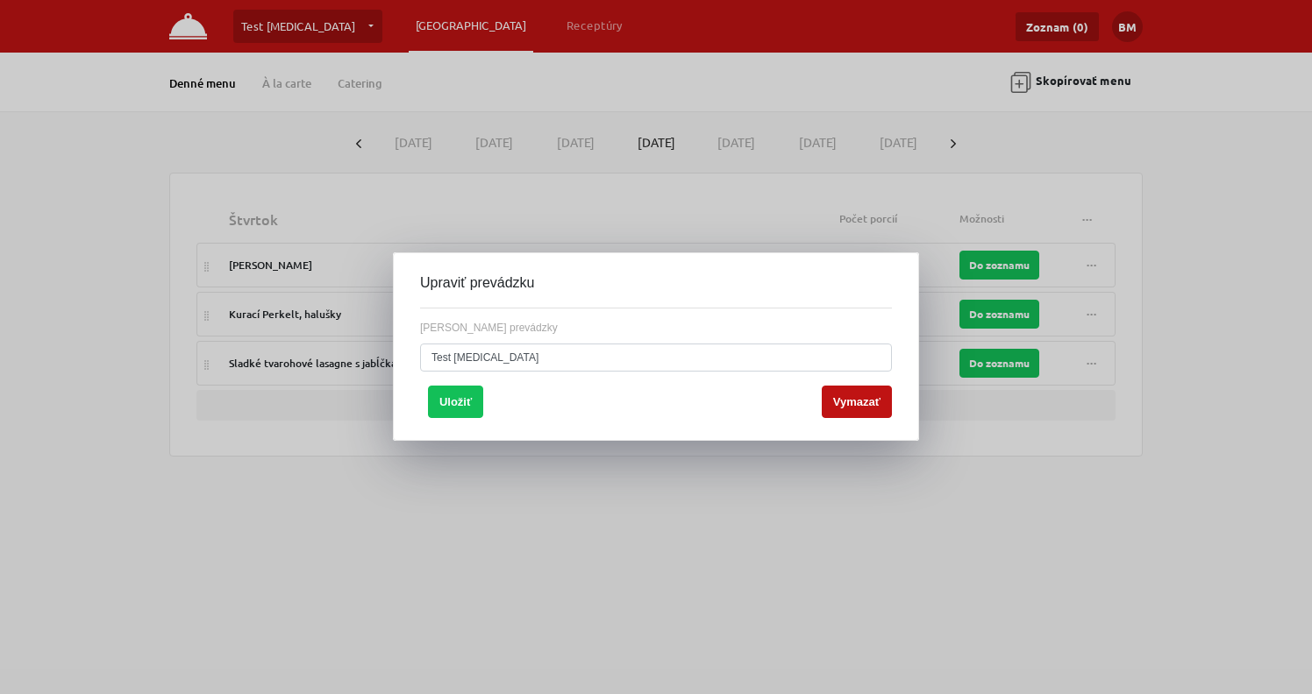
click at [96, 66] on div at bounding box center [656, 347] width 1312 height 694
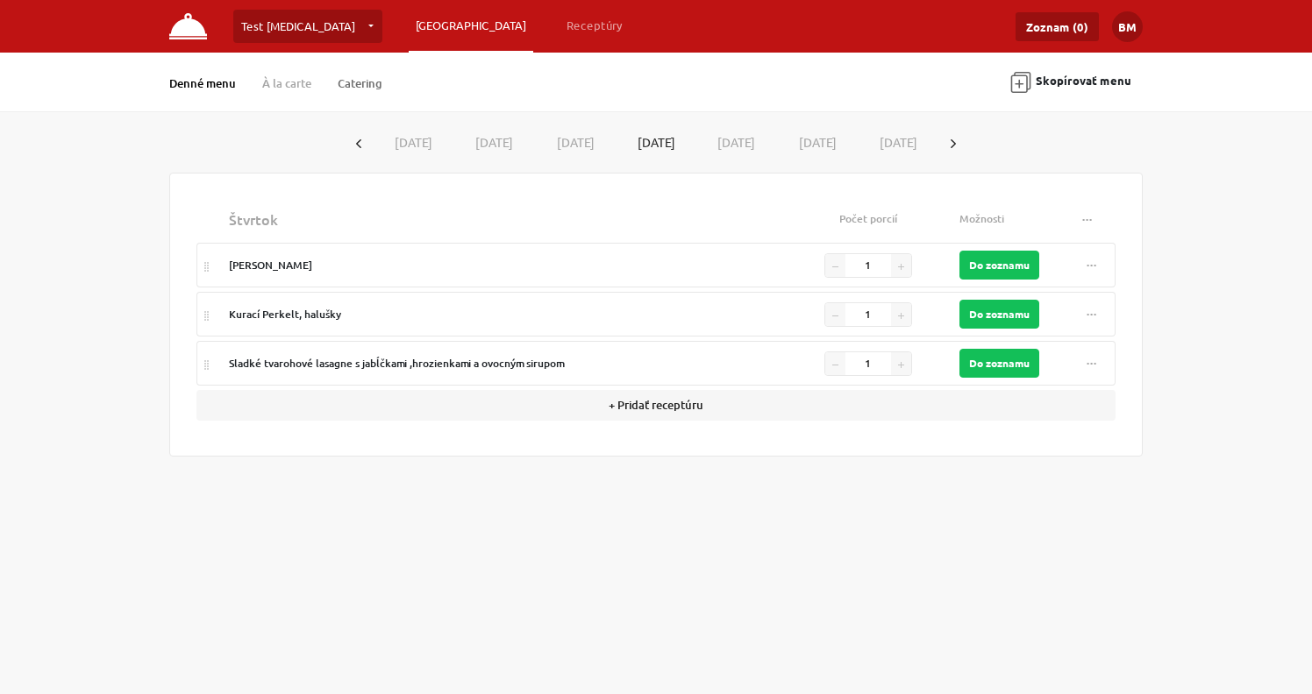
click at [370, 79] on link "Catering" at bounding box center [360, 83] width 45 height 16
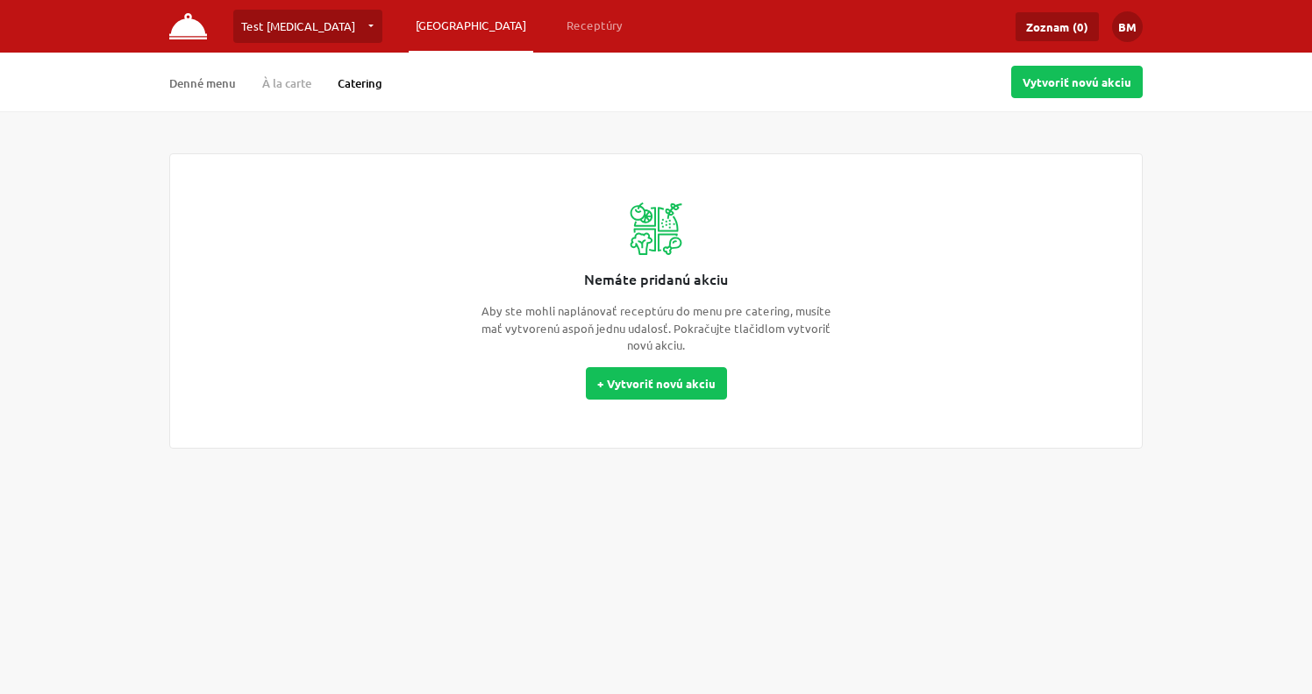
click at [223, 85] on link "Denné menu" at bounding box center [202, 83] width 67 height 16
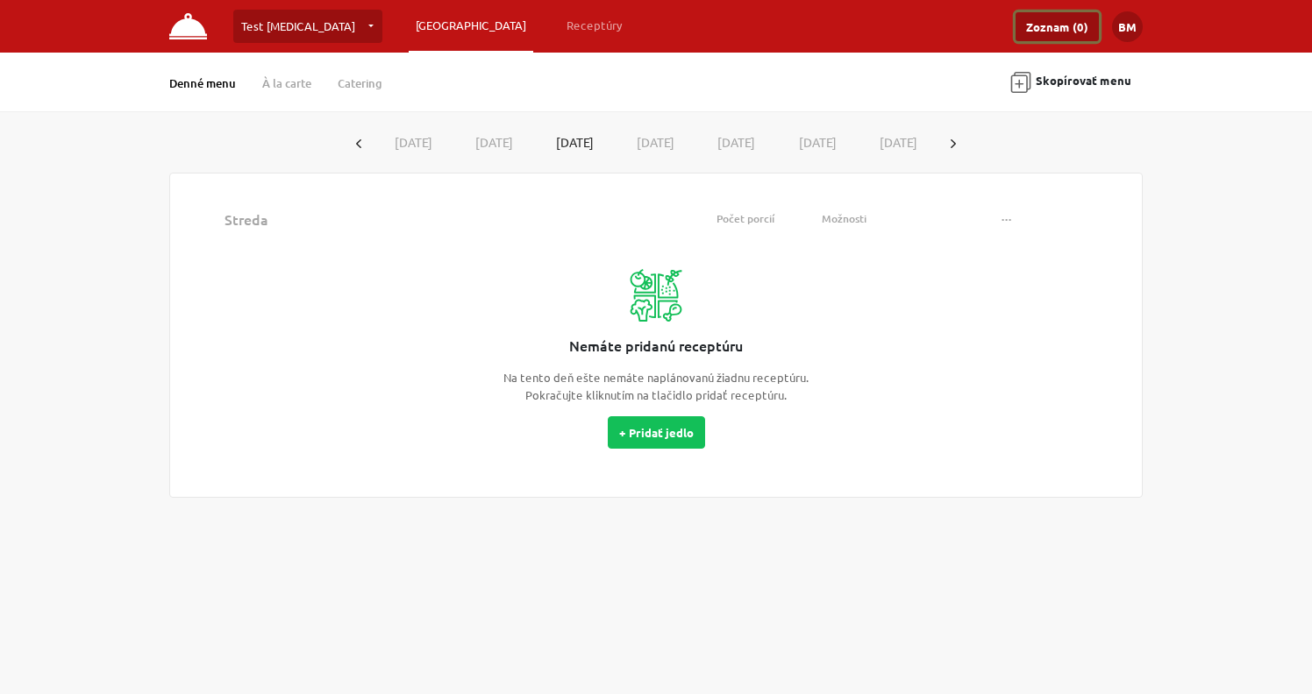
click at [1073, 33] on link "Zoznam (0)" at bounding box center [1056, 26] width 83 height 29
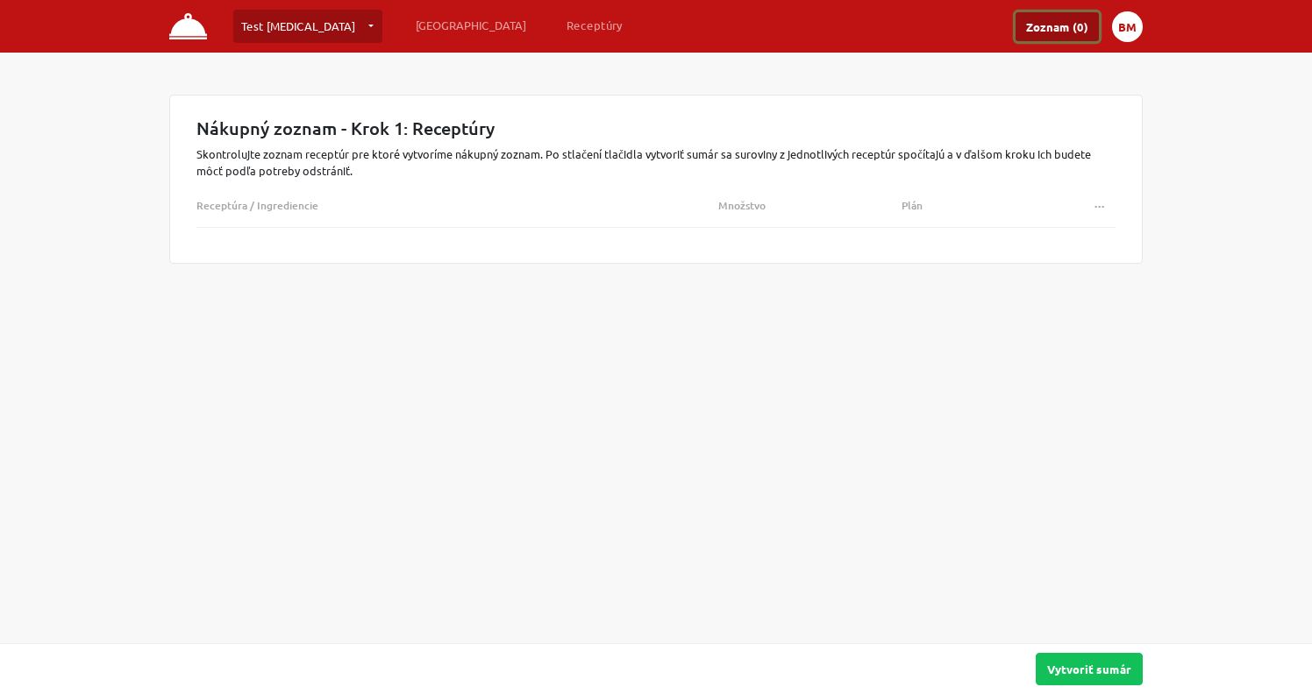
click at [1134, 32] on button "BM" at bounding box center [1127, 26] width 31 height 31
click at [1061, 65] on link "Nastavenia" at bounding box center [1072, 70] width 124 height 30
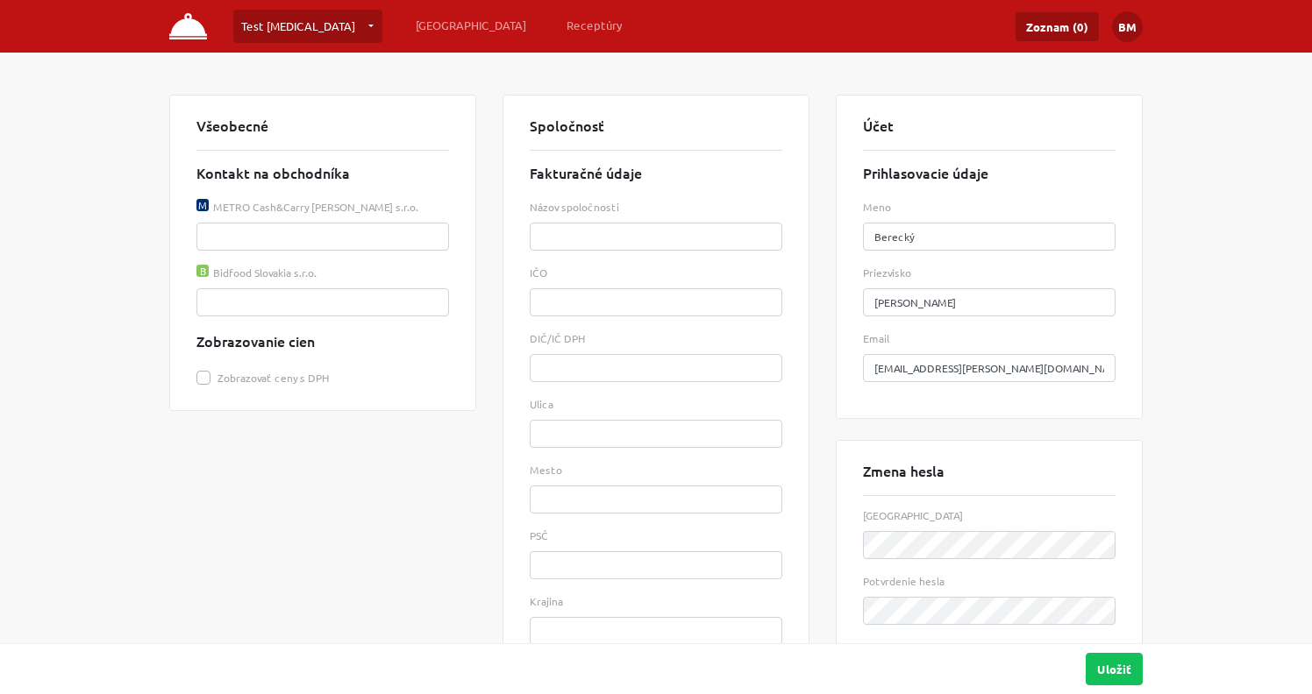
click at [270, 34] on link "Test [MEDICAL_DATA]" at bounding box center [307, 26] width 149 height 33
click at [191, 35] on img at bounding box center [188, 26] width 38 height 26
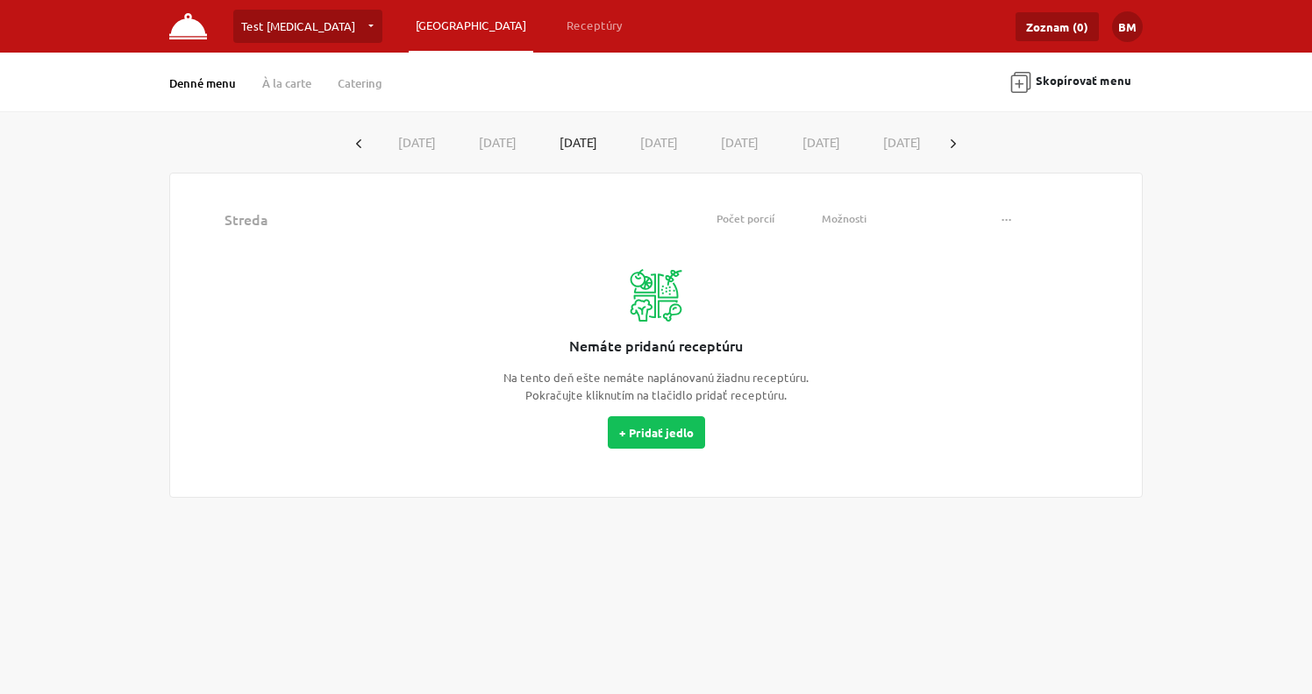
click at [647, 145] on button "[DATE]" at bounding box center [656, 142] width 82 height 32
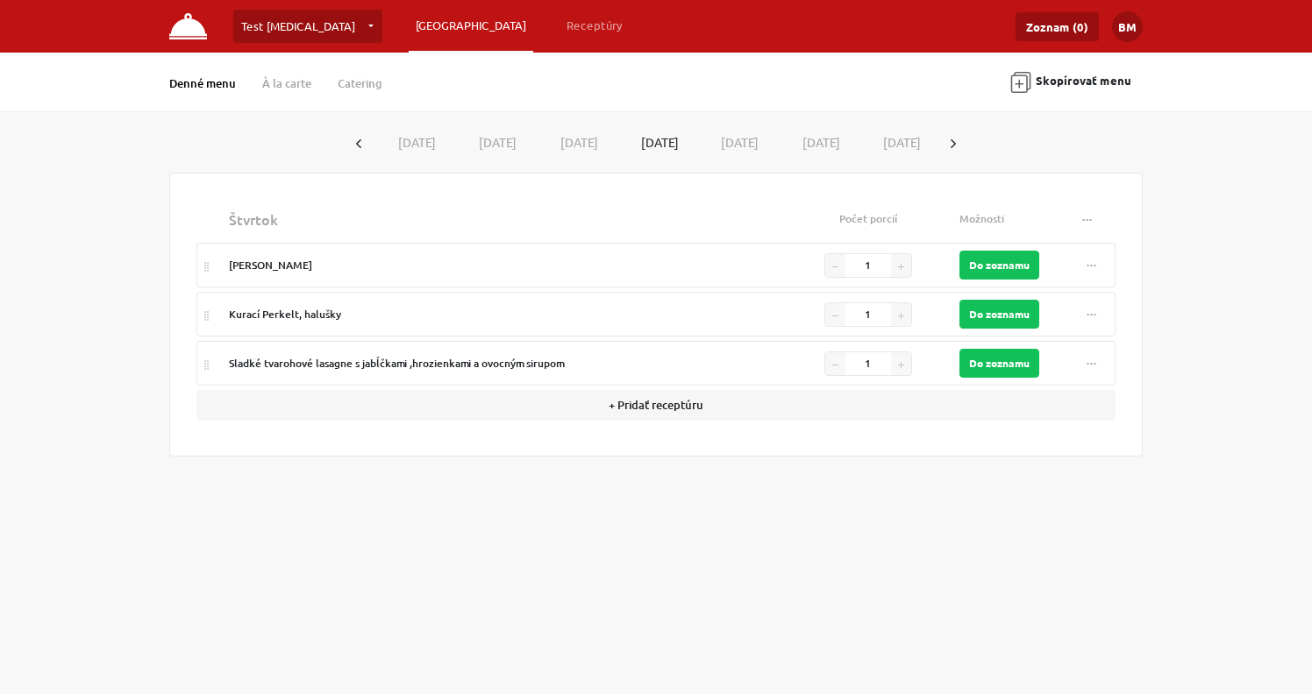
click at [1091, 270] on button "..." at bounding box center [1092, 265] width 32 height 24
click at [1139, 256] on div "štvrtok Počet porcií Možnosti ... Vymazať recepty Bryndzové Halušky 1 Do zoznam…" at bounding box center [655, 315] width 973 height 284
click at [300, 264] on div "[PERSON_NAME]" at bounding box center [503, 266] width 548 height 16
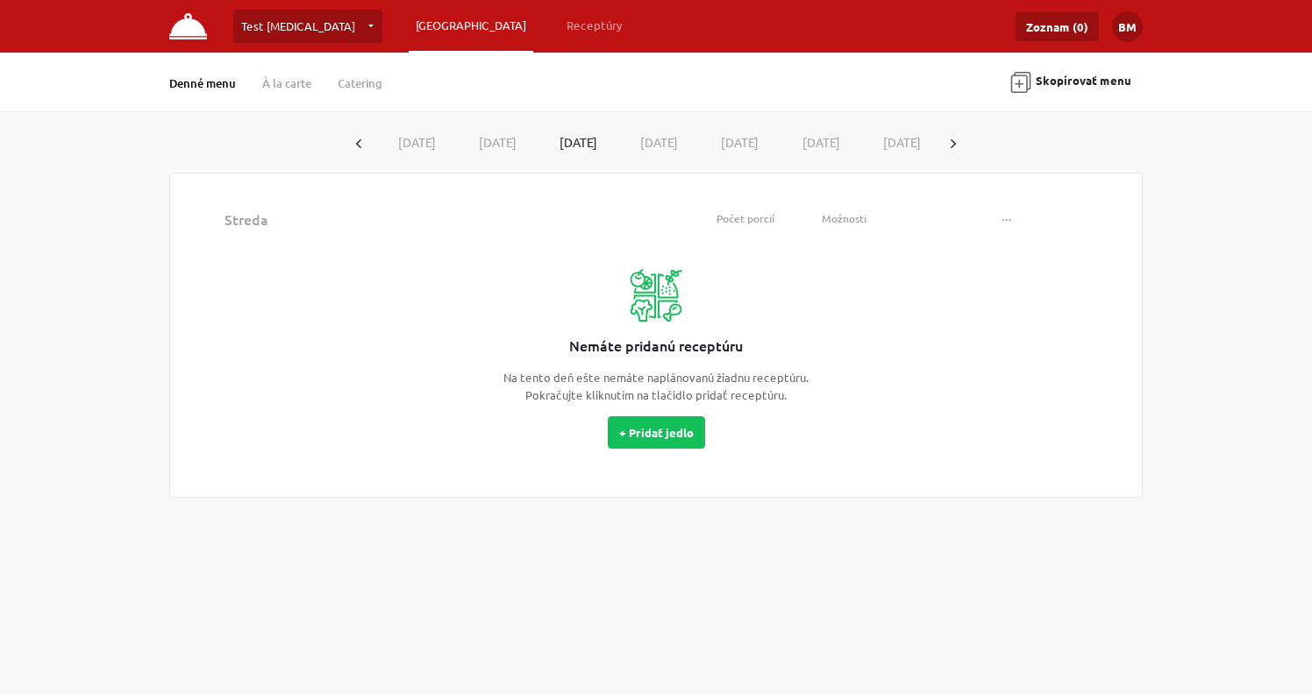
click at [659, 145] on button "[DATE]" at bounding box center [656, 142] width 82 height 32
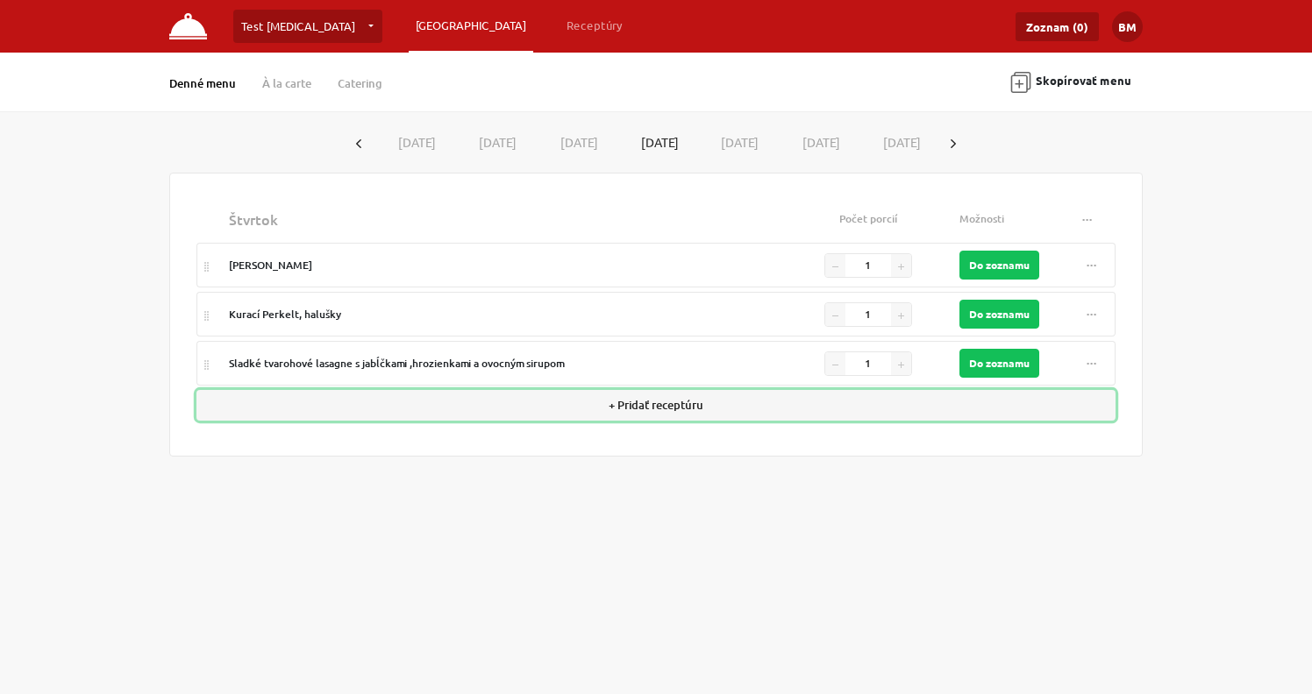
click at [669, 408] on button "+ Pridať receptúru" at bounding box center [655, 405] width 919 height 31
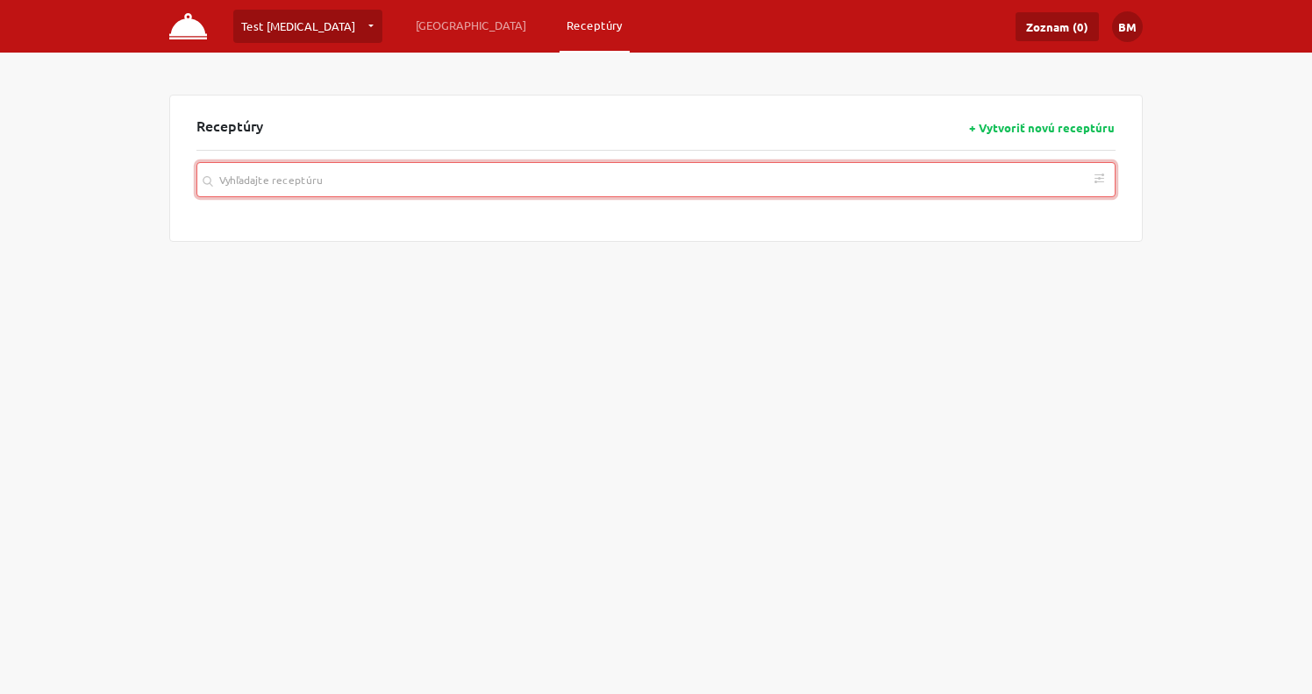
click at [438, 183] on input "search" at bounding box center [655, 179] width 919 height 35
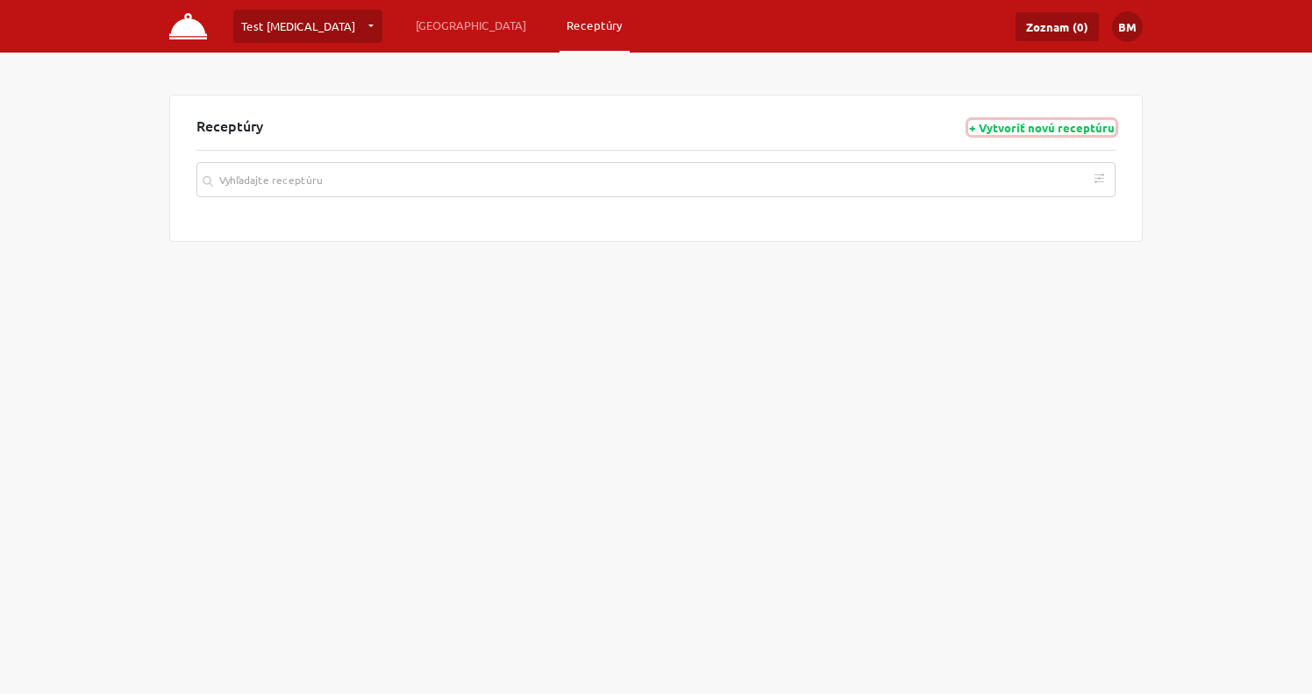
click at [1010, 126] on button "+ Vytvoriť novú receptúru" at bounding box center [1041, 127] width 147 height 15
